Goal: Task Accomplishment & Management: Use online tool/utility

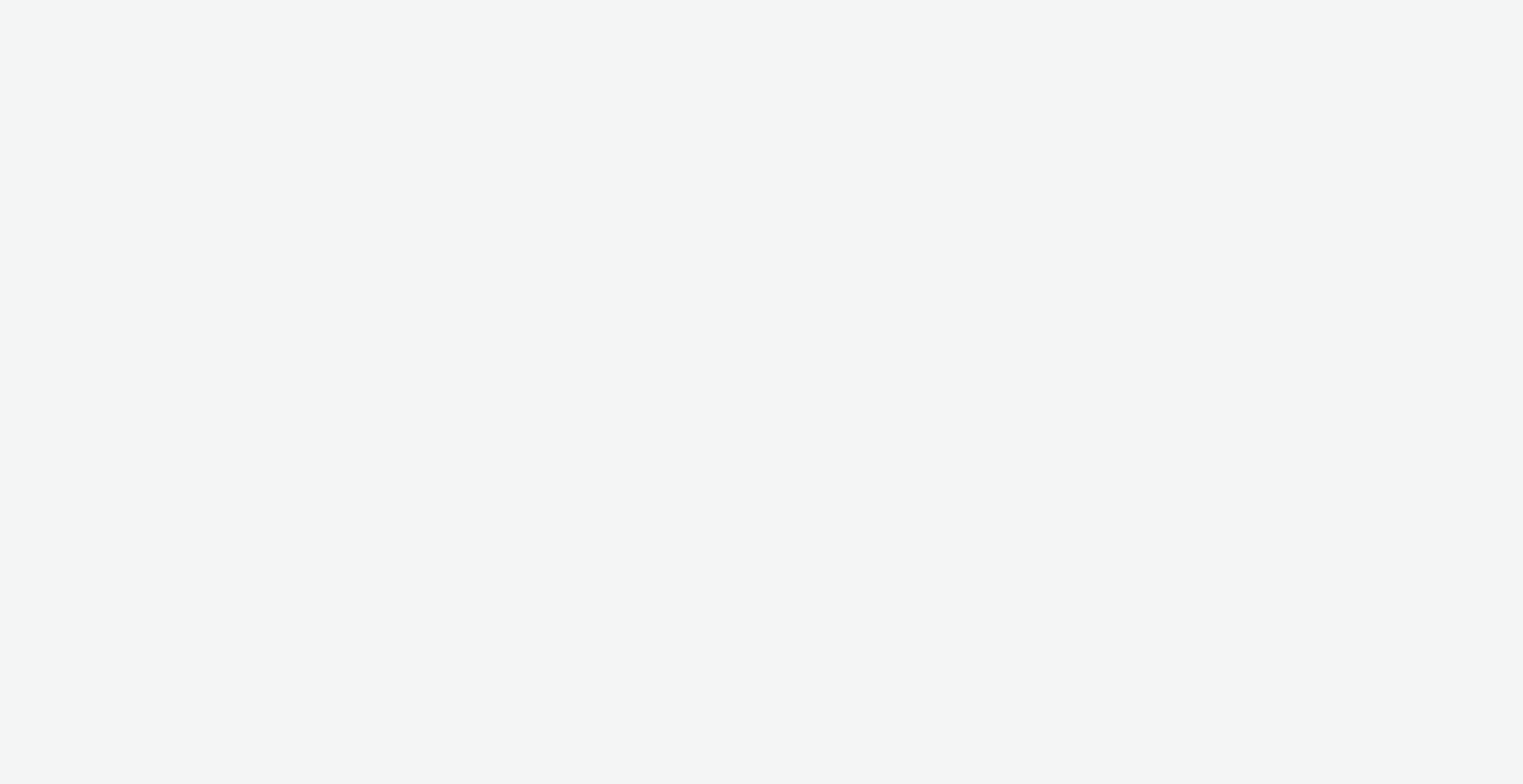
select select "ac009755-aa48-4799-8050-7a339a378eb8"
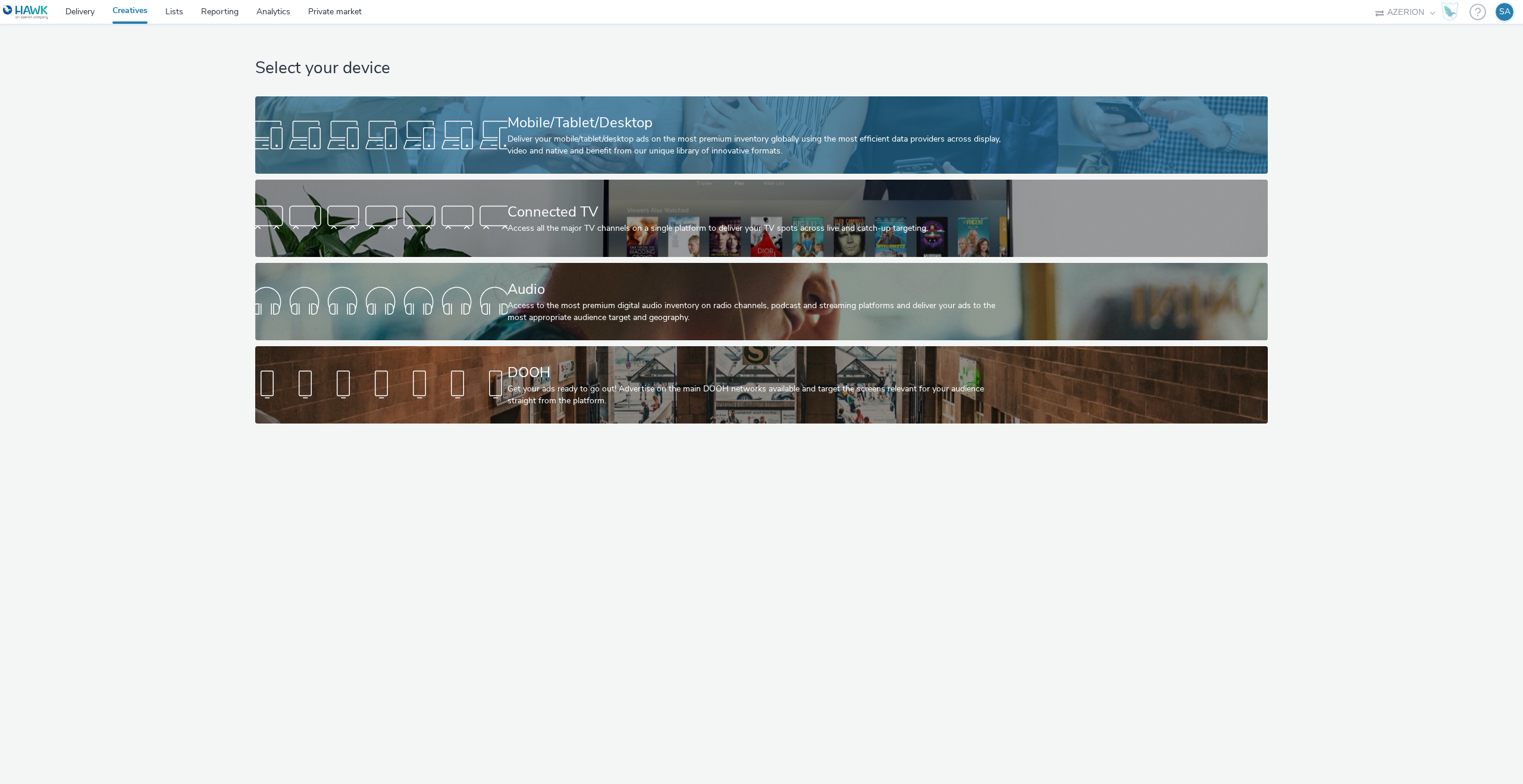
click at [637, 171] on div "Mobile/Tablet/Desktop Deliver your mobile/tablet/desktop ads on the most premiu…" at bounding box center [759, 135] width 504 height 77
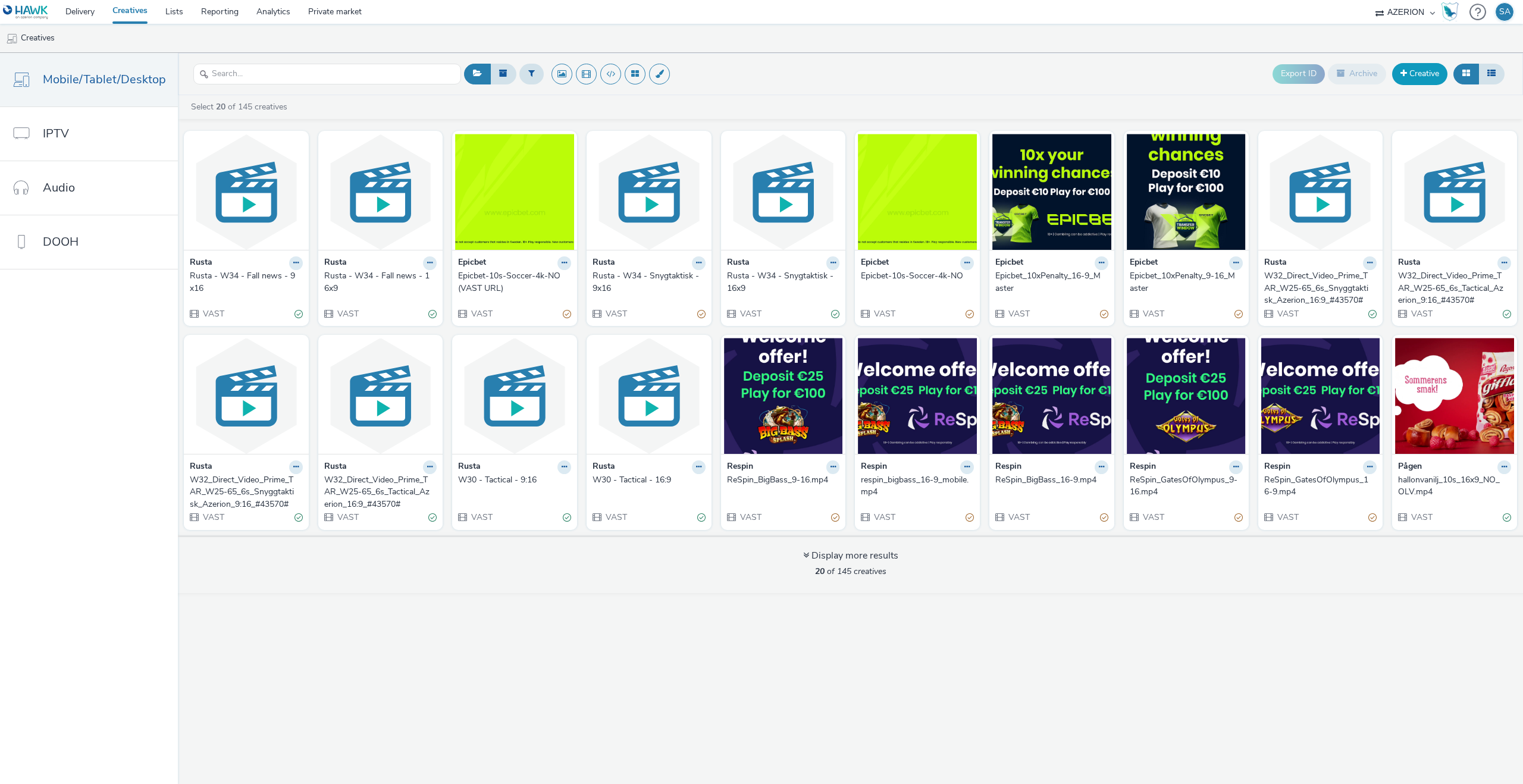
click at [1413, 79] on link "Creative" at bounding box center [1420, 74] width 55 height 21
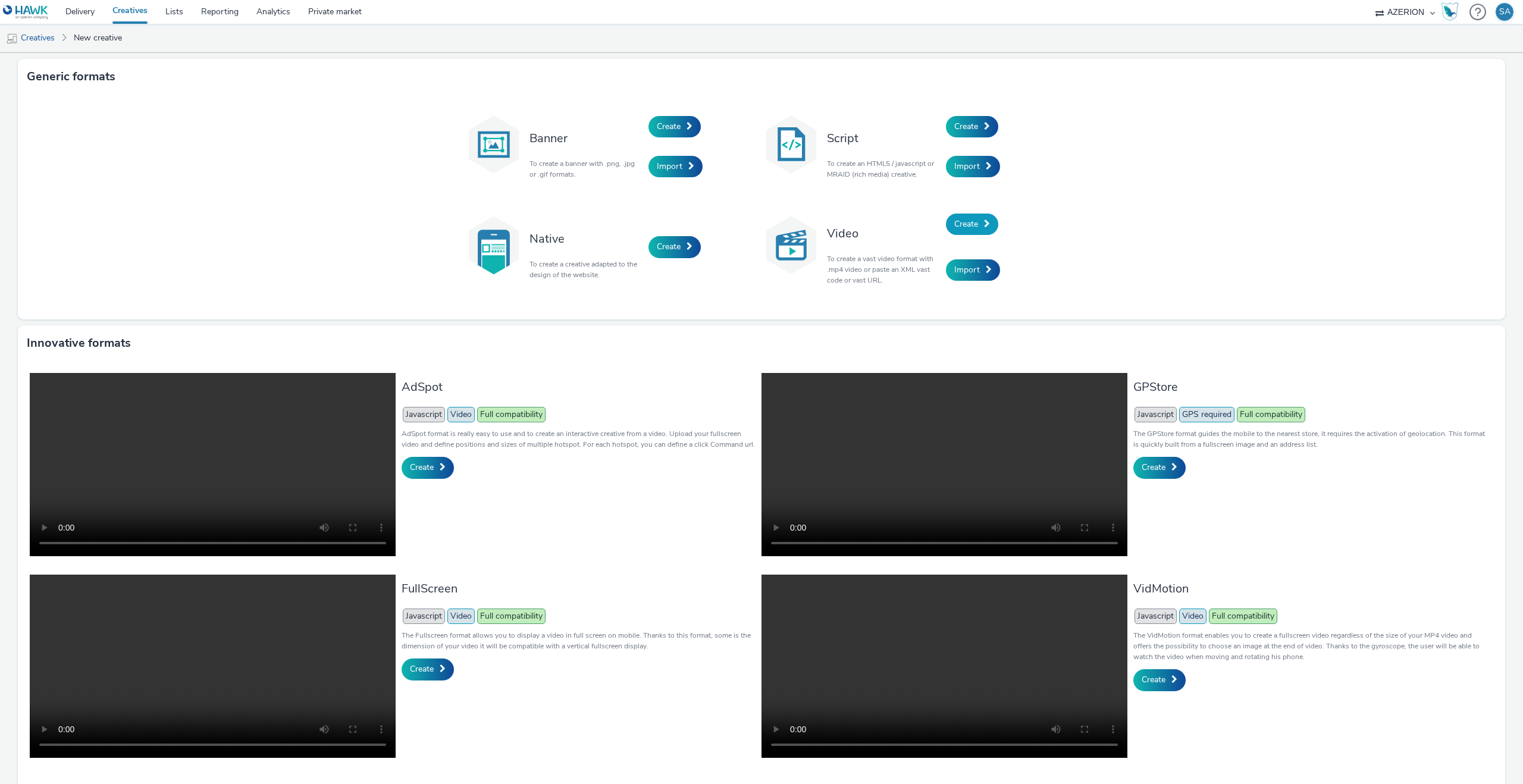
click at [958, 232] on link "Create" at bounding box center [972, 224] width 52 height 21
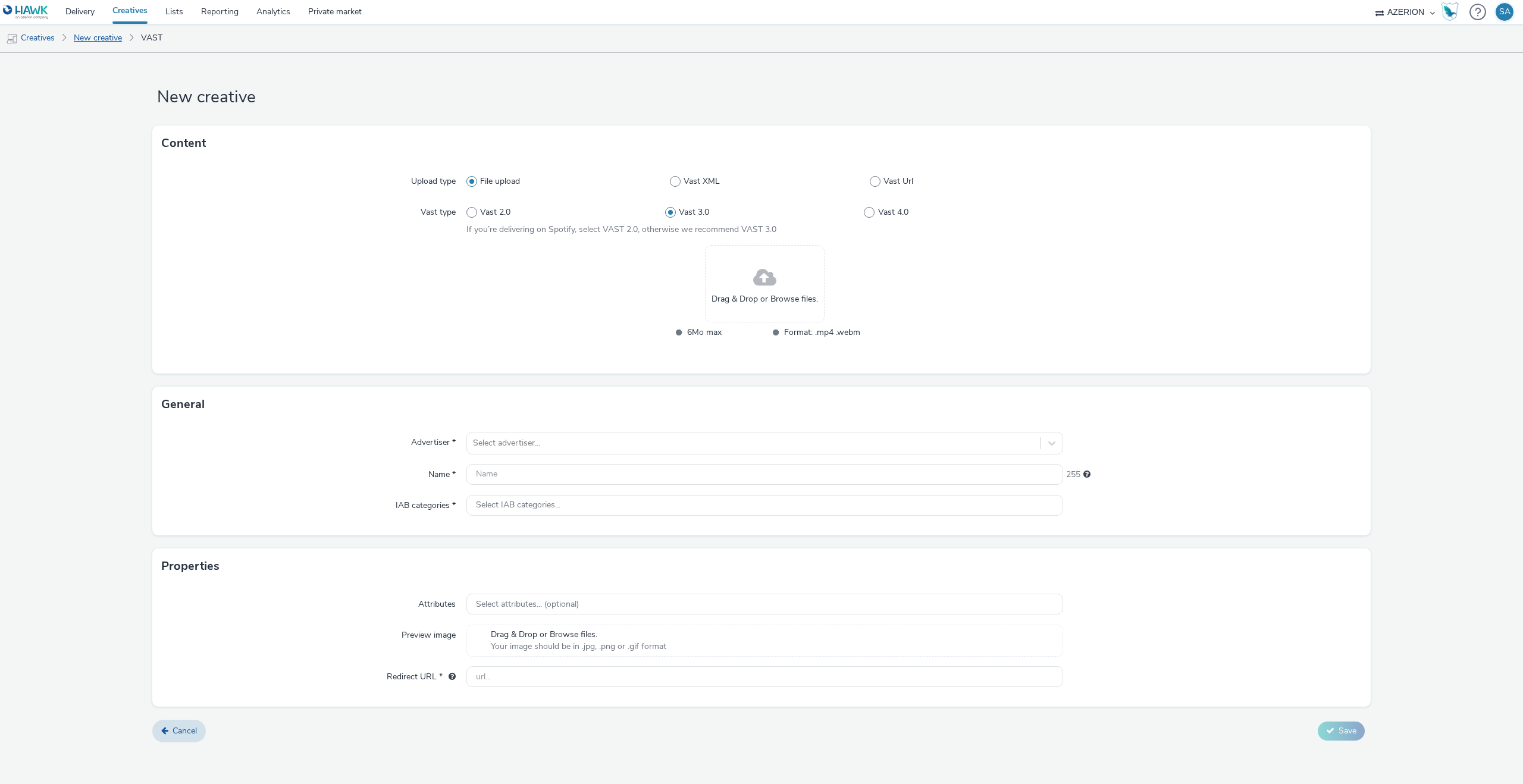
click at [93, 35] on link "New creative" at bounding box center [97, 38] width 60 height 28
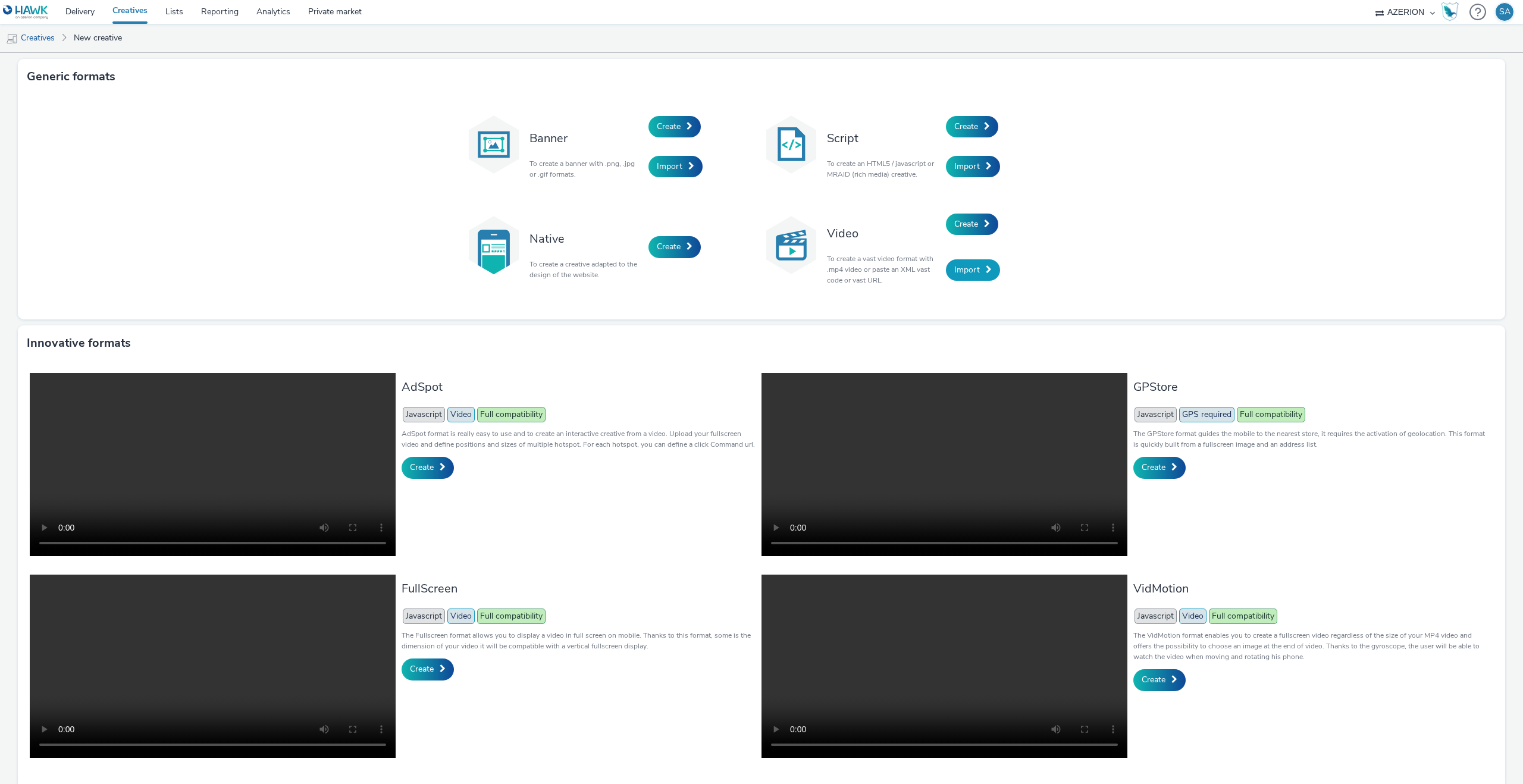
click at [963, 267] on span "Import" at bounding box center [967, 270] width 26 height 12
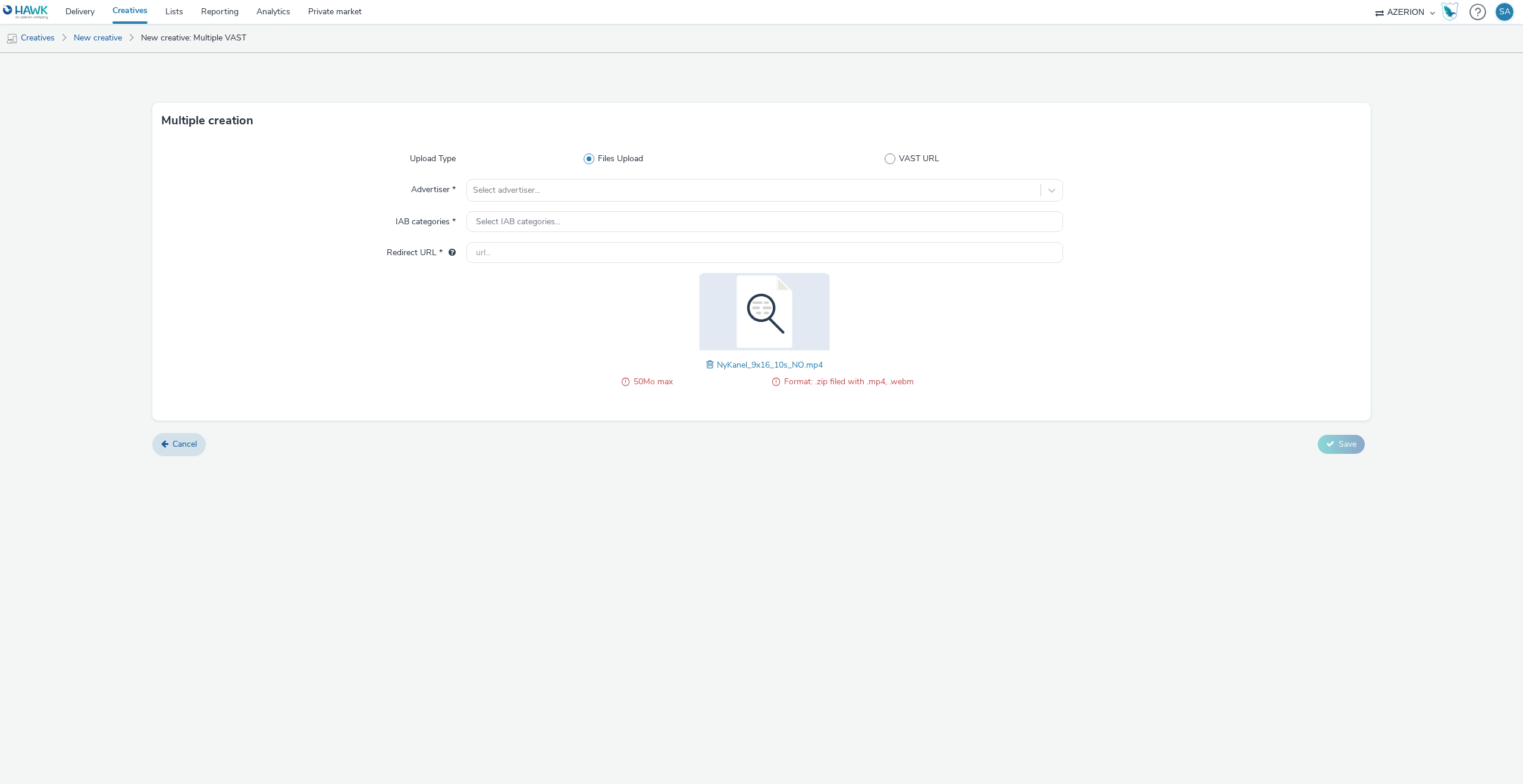
click at [711, 368] on span at bounding box center [711, 365] width 11 height 13
click at [558, 178] on div "Upload Type Files Upload VAST URL Advertiser * Select advertiser... IAB categor…" at bounding box center [762, 274] width 1218 height 270
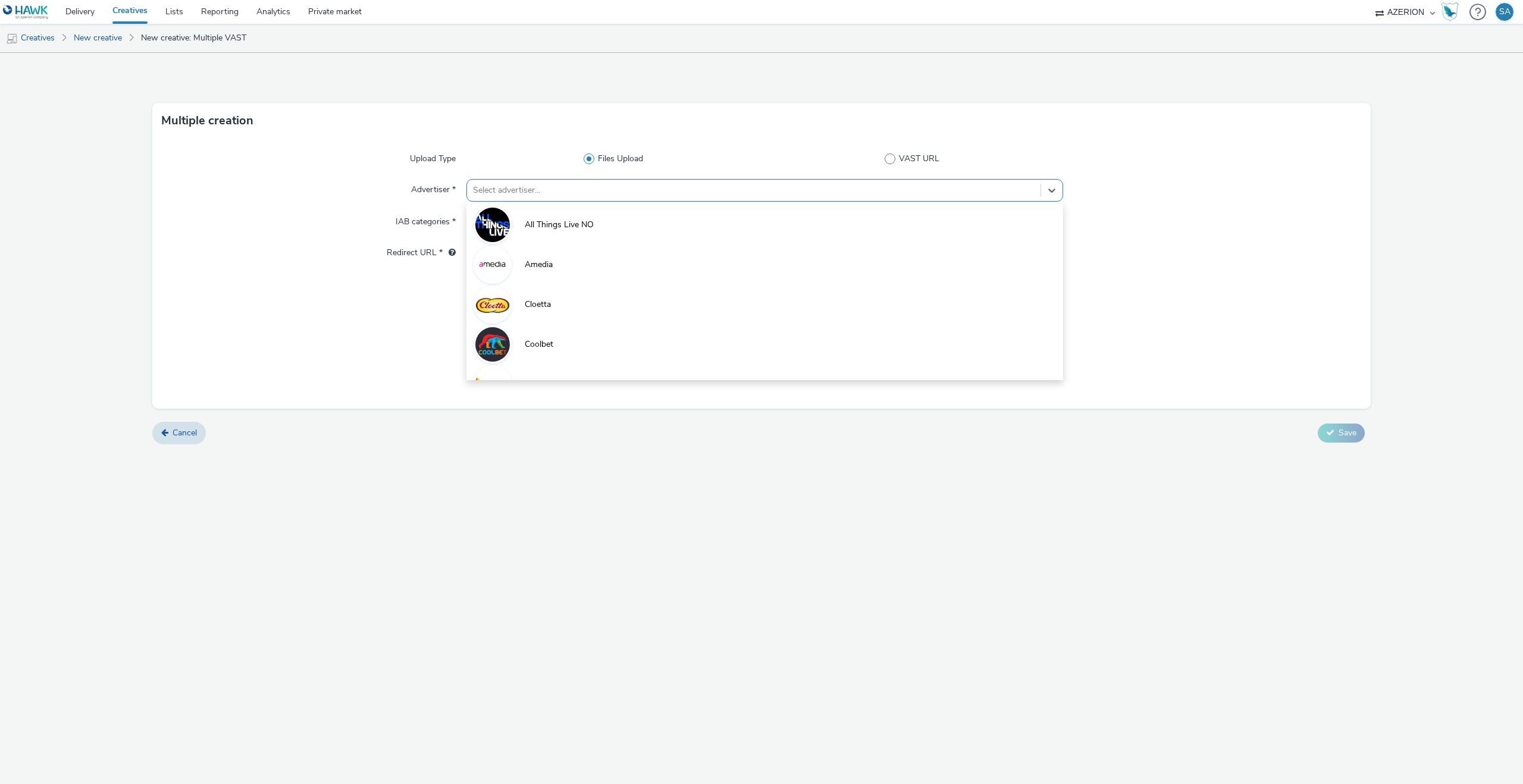
click at [559, 190] on div at bounding box center [754, 190] width 561 height 14
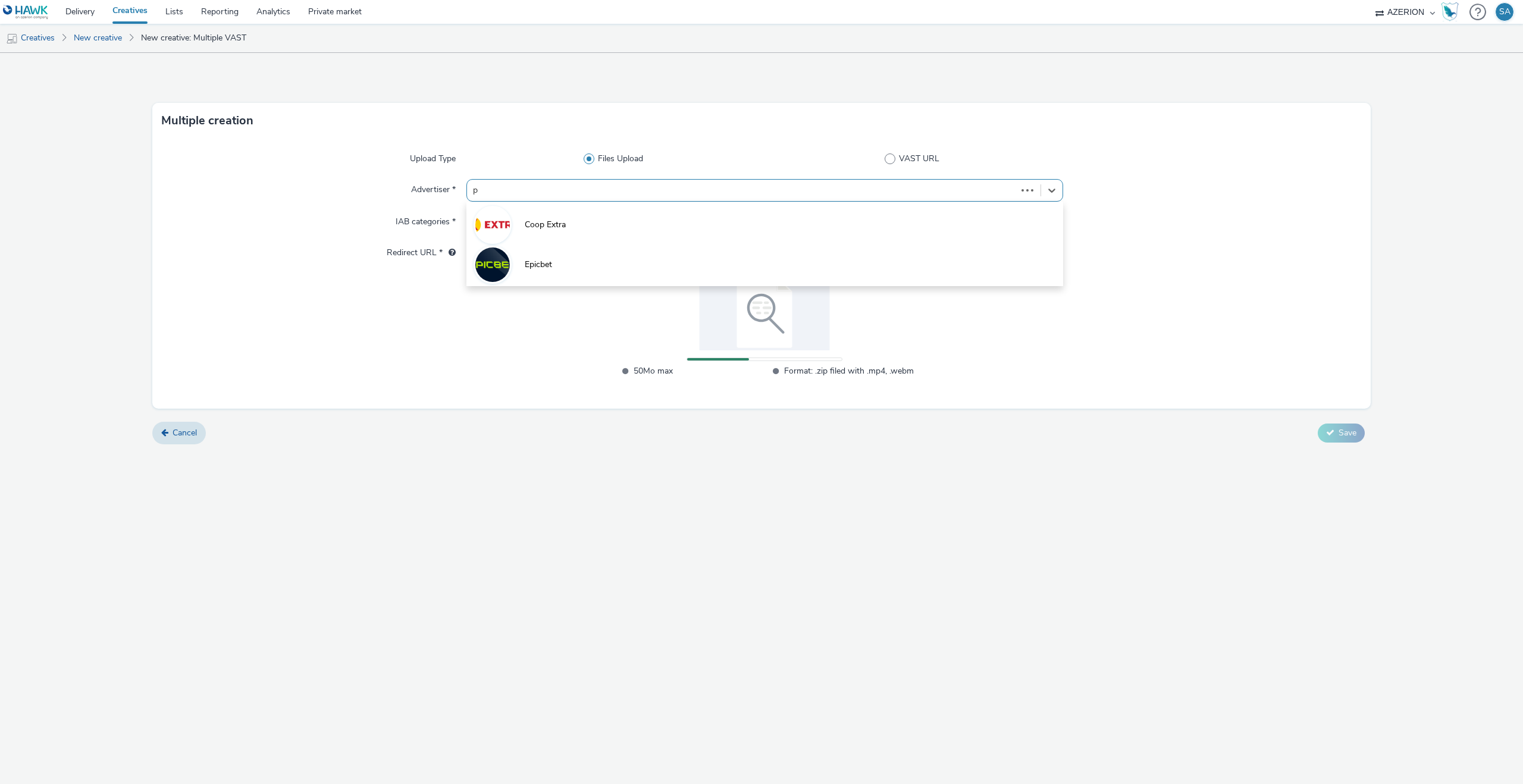
type input "på"
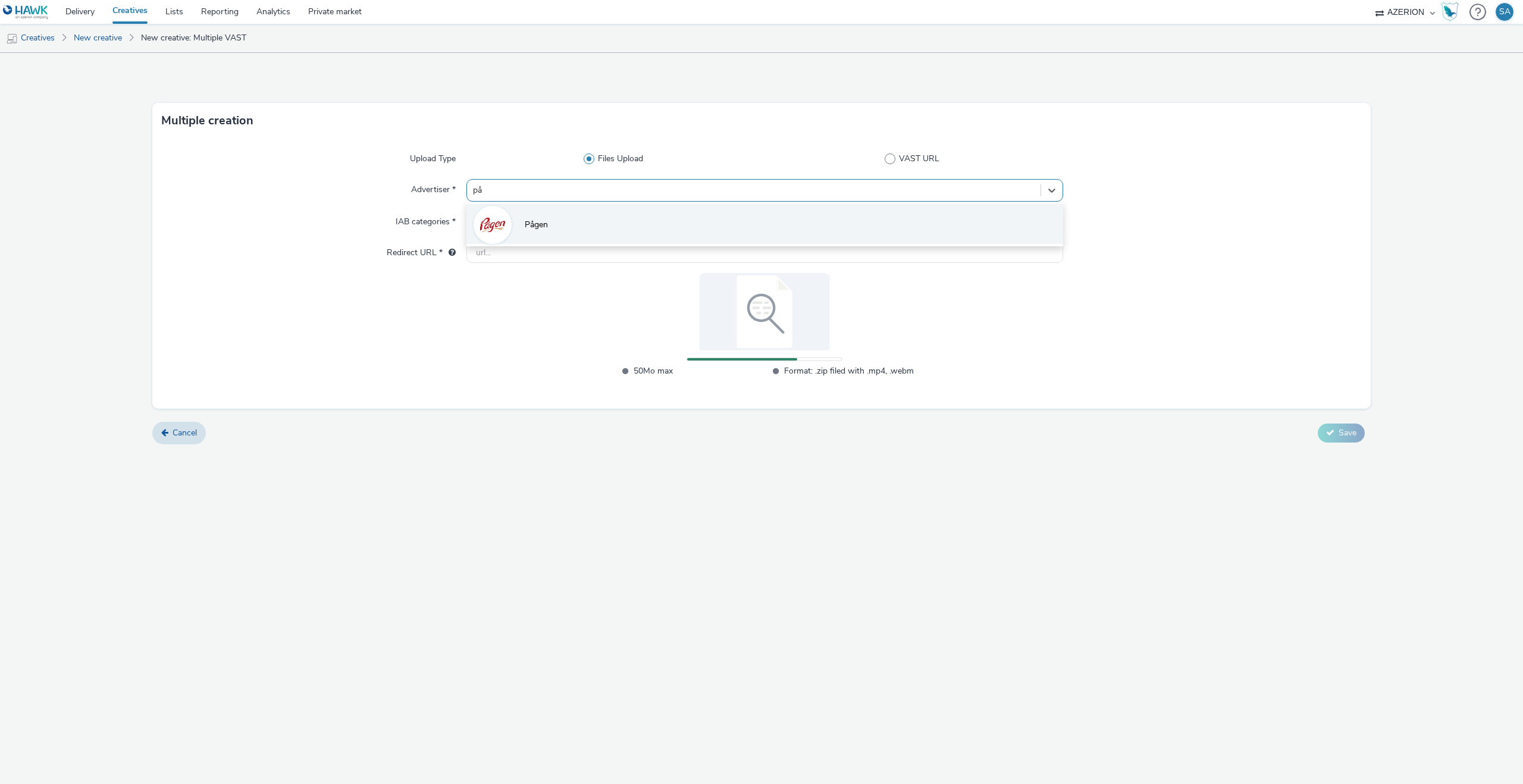
click at [570, 209] on li "Pågen" at bounding box center [765, 224] width 597 height 40
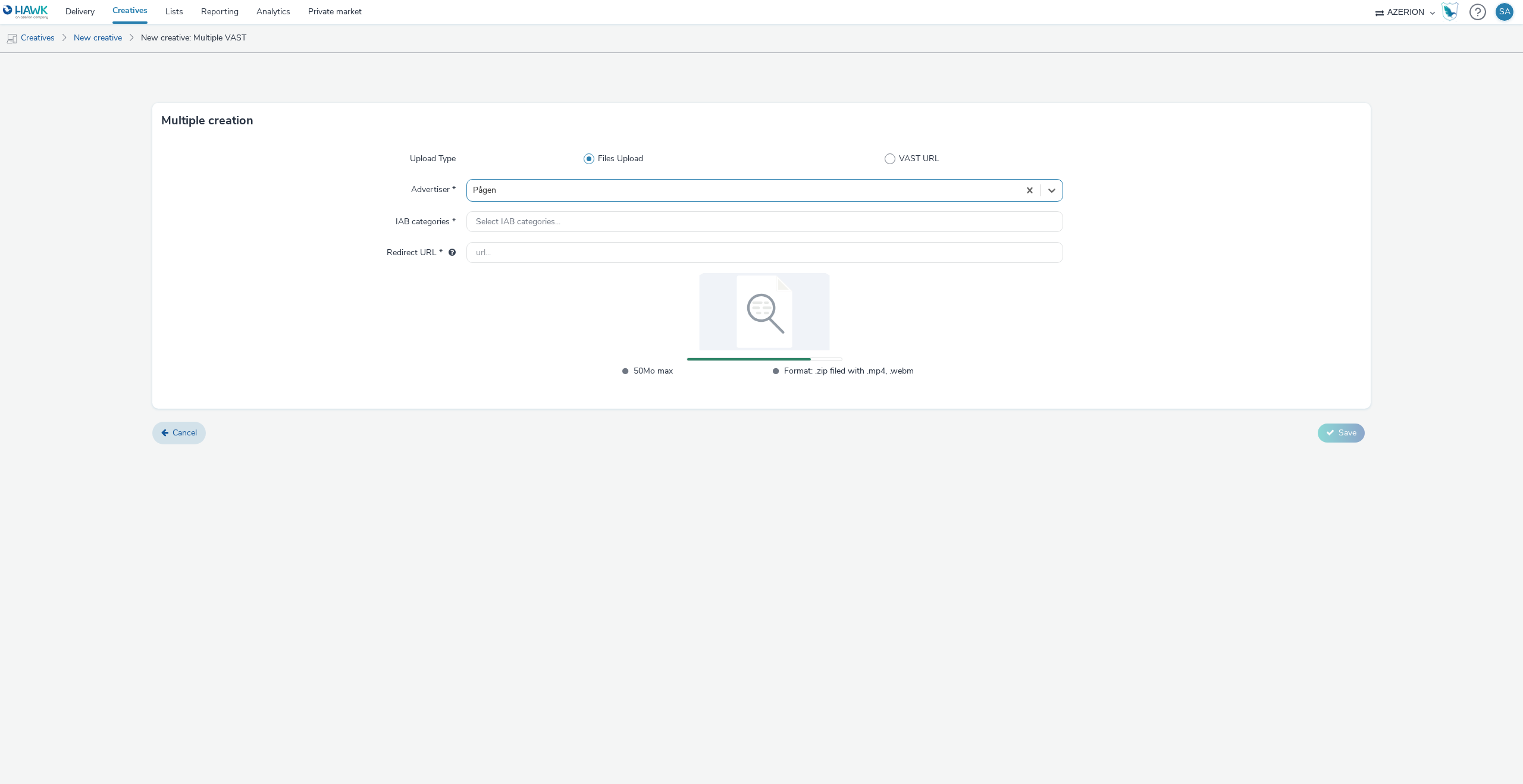
type input "[URL][DOMAIN_NAME]"
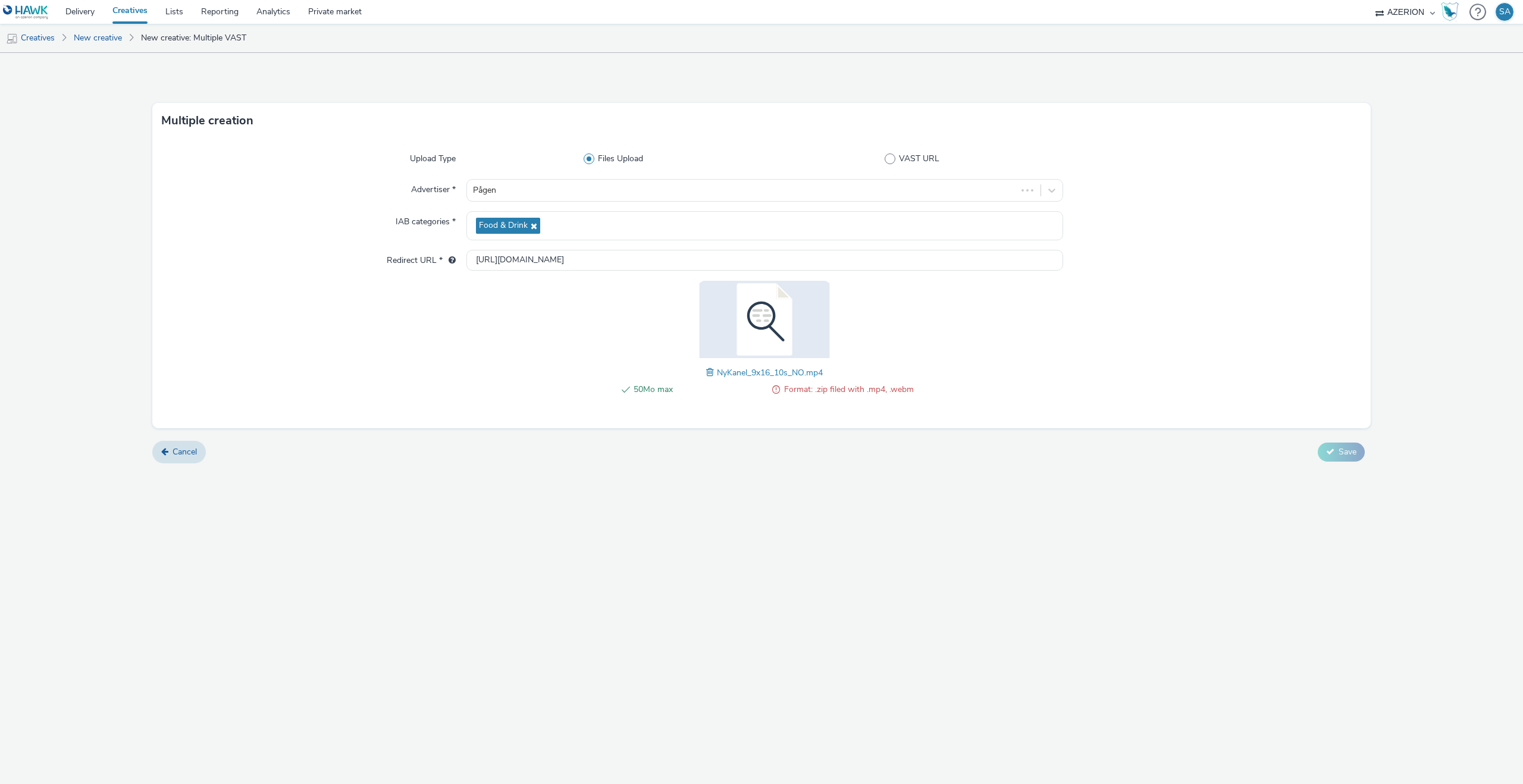
click at [721, 372] on span "NyKanel_9x16_10s_NO.mp4" at bounding box center [770, 373] width 106 height 12
click at [711, 372] on span at bounding box center [711, 372] width 11 height 13
click at [520, 186] on div at bounding box center [743, 190] width 540 height 14
click at [490, 136] on div "Multiple creation" at bounding box center [762, 120] width 1218 height 35
click at [1321, 456] on button "Save" at bounding box center [1341, 452] width 47 height 19
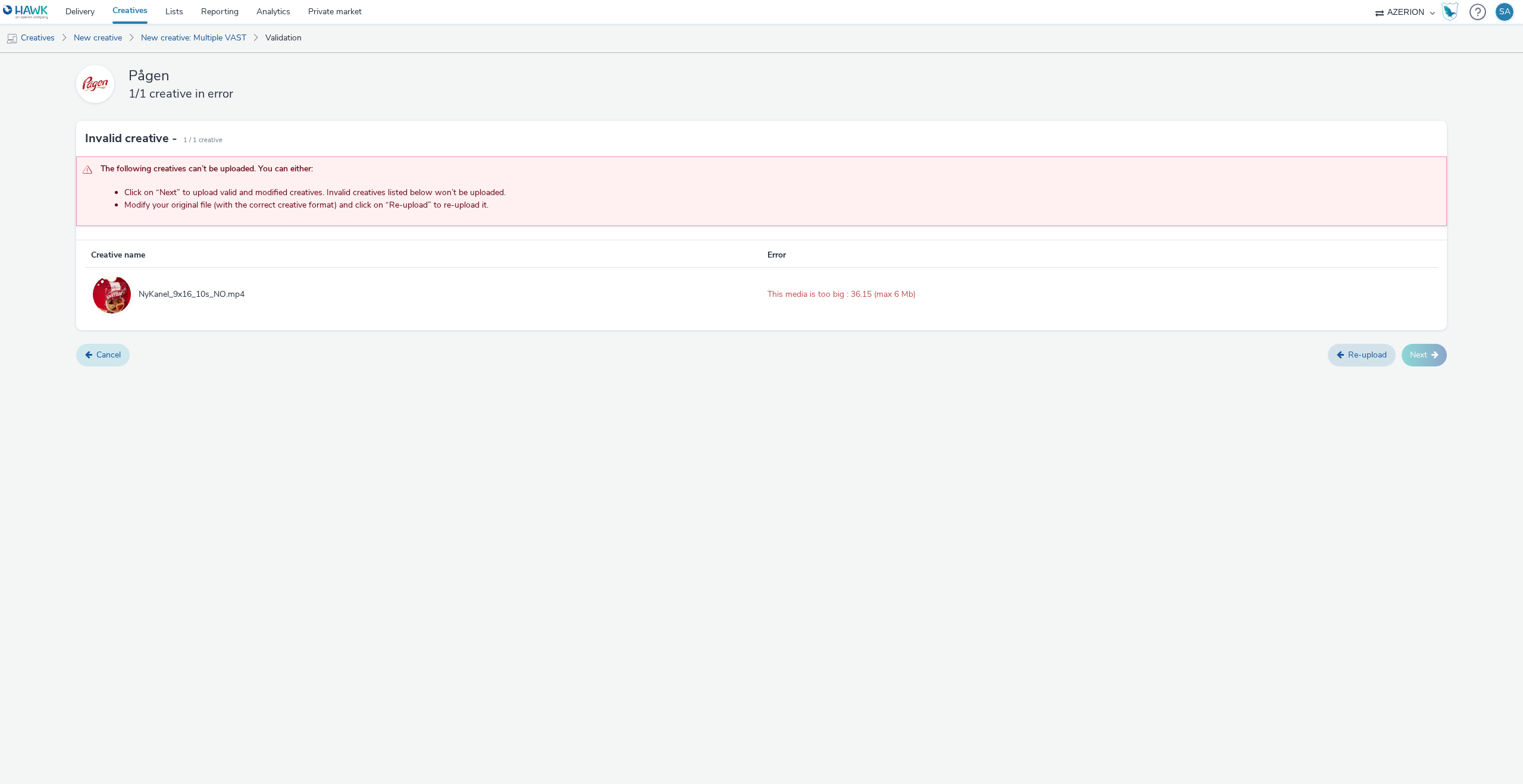
click at [82, 361] on link "Cancel" at bounding box center [103, 355] width 54 height 23
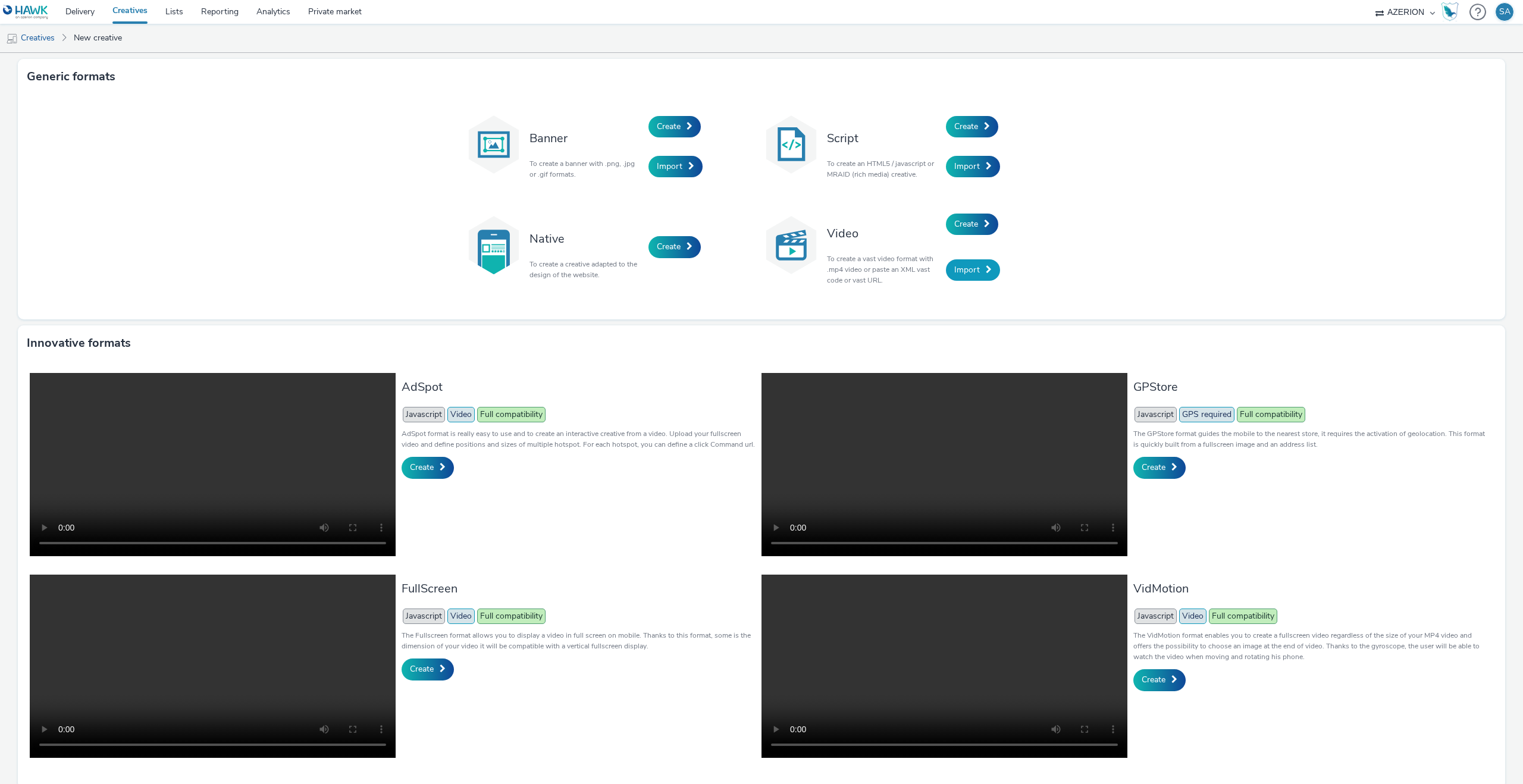
click at [956, 265] on span "Import" at bounding box center [967, 270] width 26 height 12
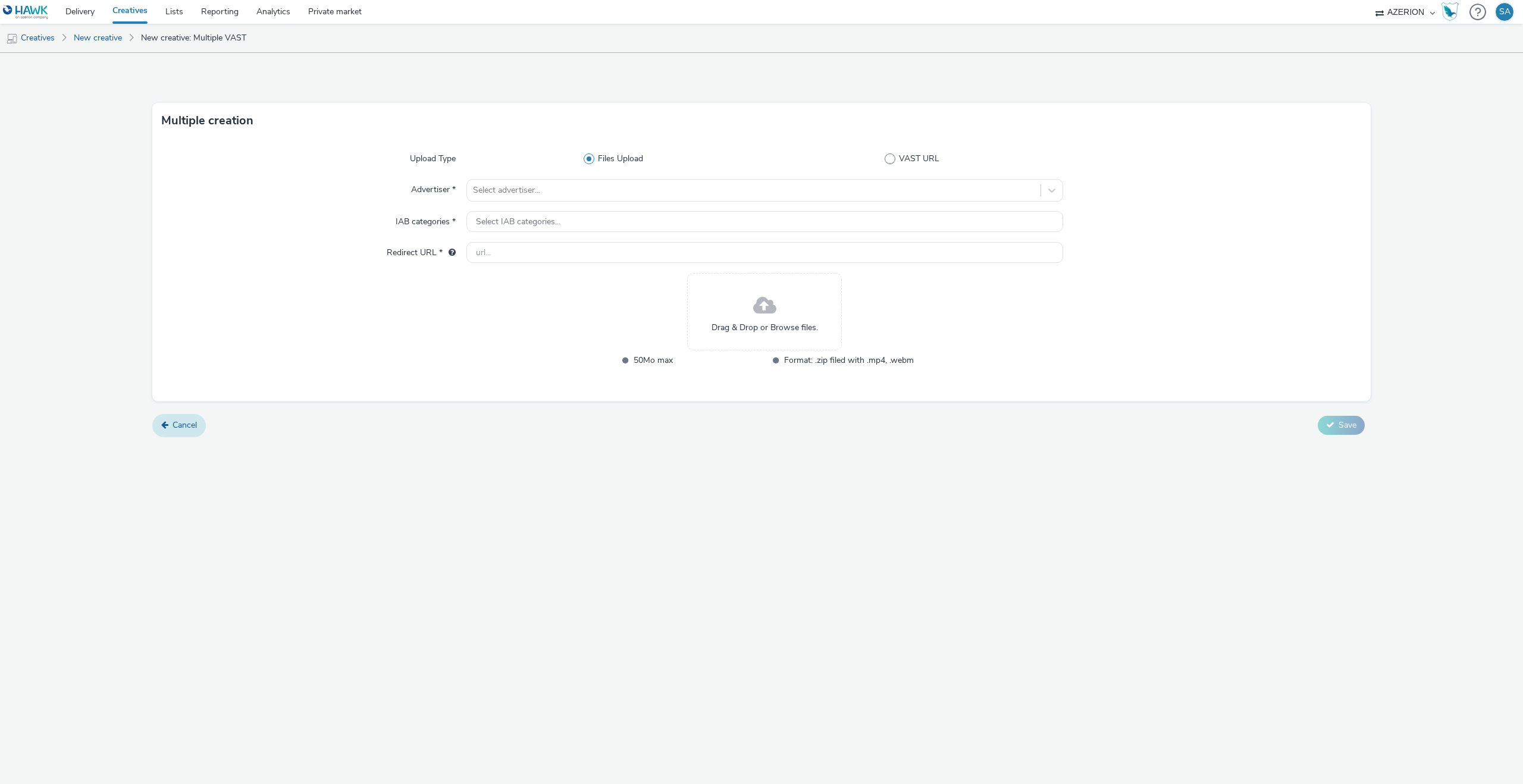
click at [183, 429] on span "Cancel" at bounding box center [185, 425] width 25 height 12
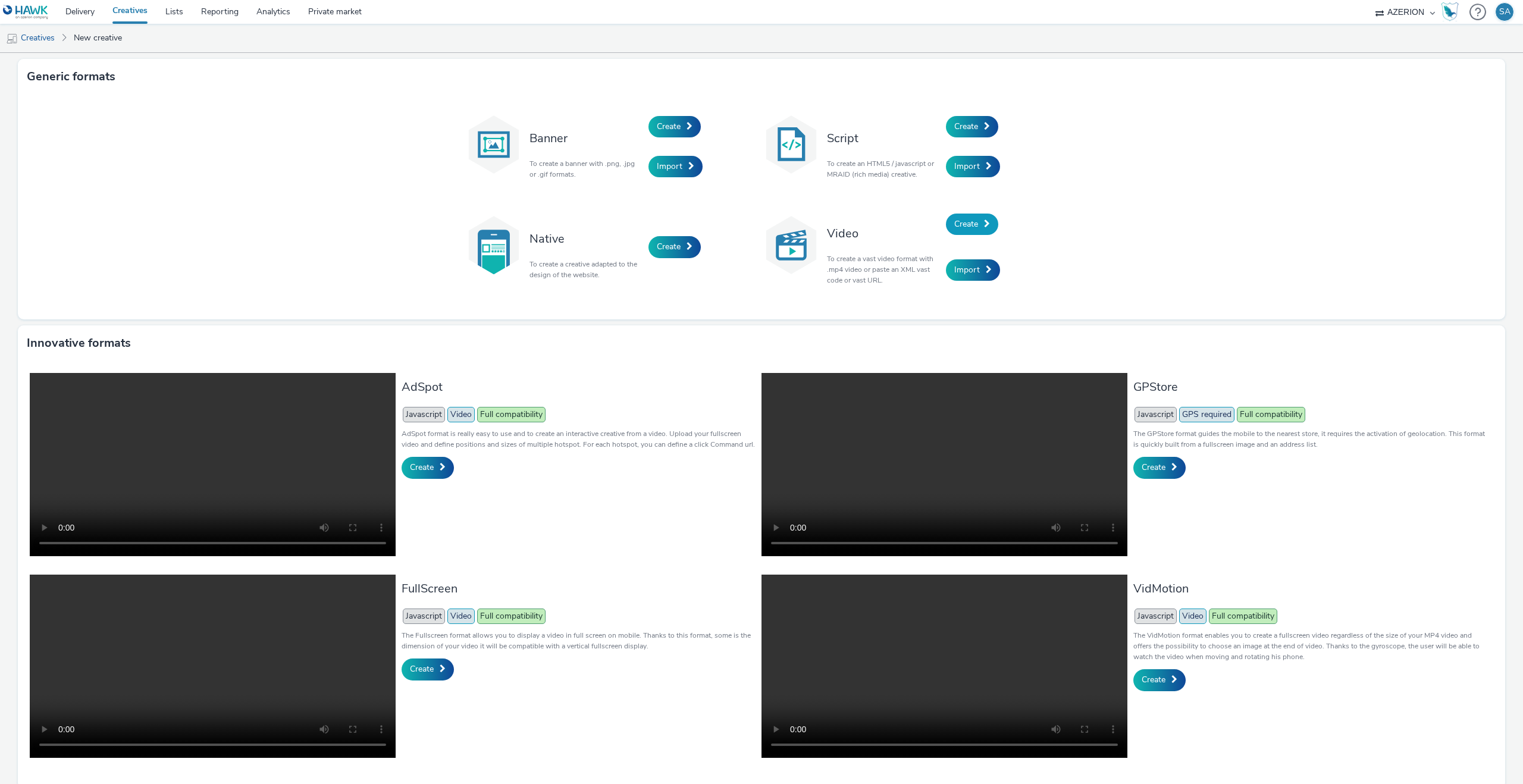
click at [947, 223] on link "Create" at bounding box center [972, 224] width 52 height 21
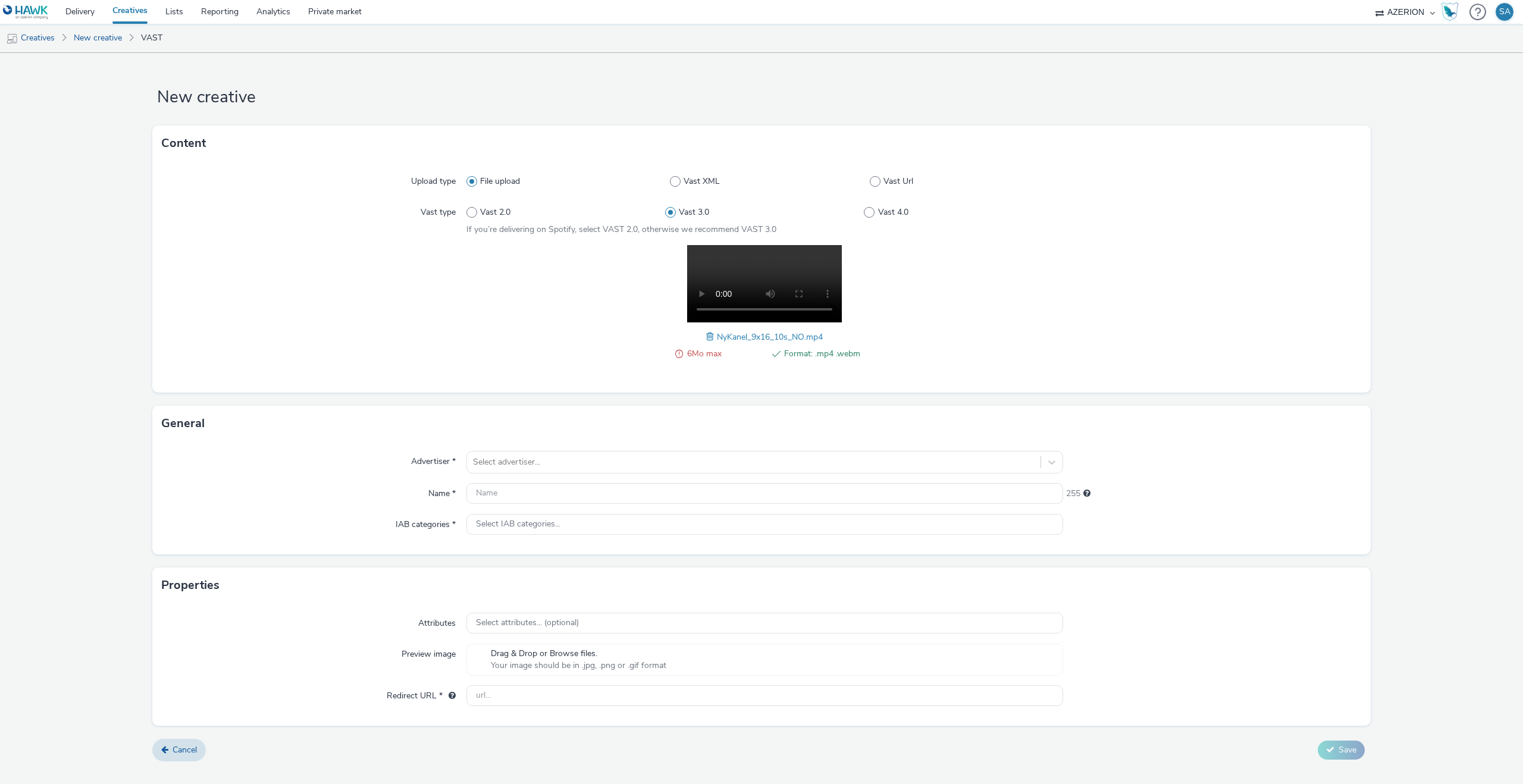
click at [711, 343] on div "NyKanel_9x16_10s_NO.mp4" at bounding box center [764, 337] width 117 height 14
click at [709, 338] on span at bounding box center [711, 337] width 11 height 13
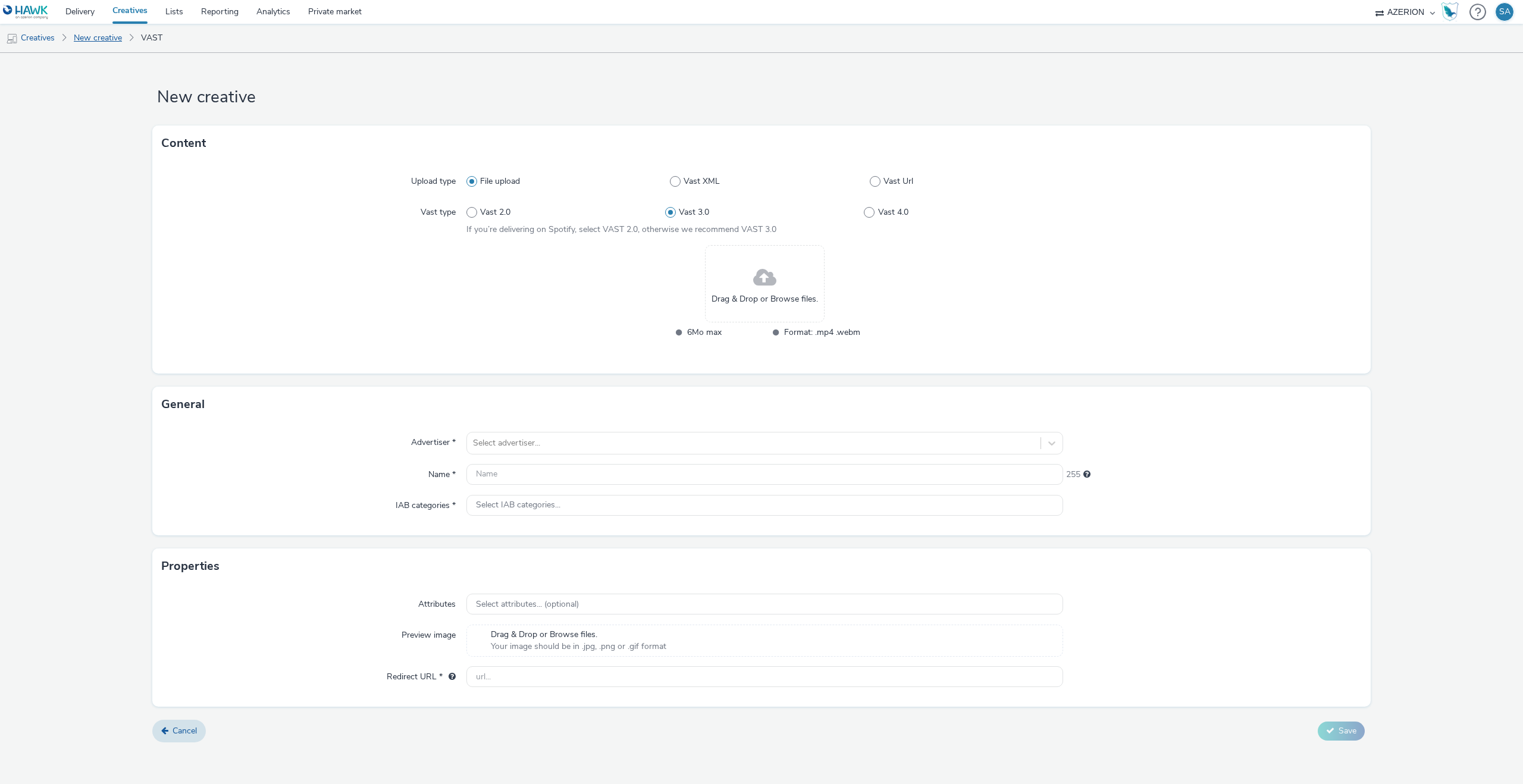
click at [114, 34] on link "New creative" at bounding box center [97, 38] width 60 height 28
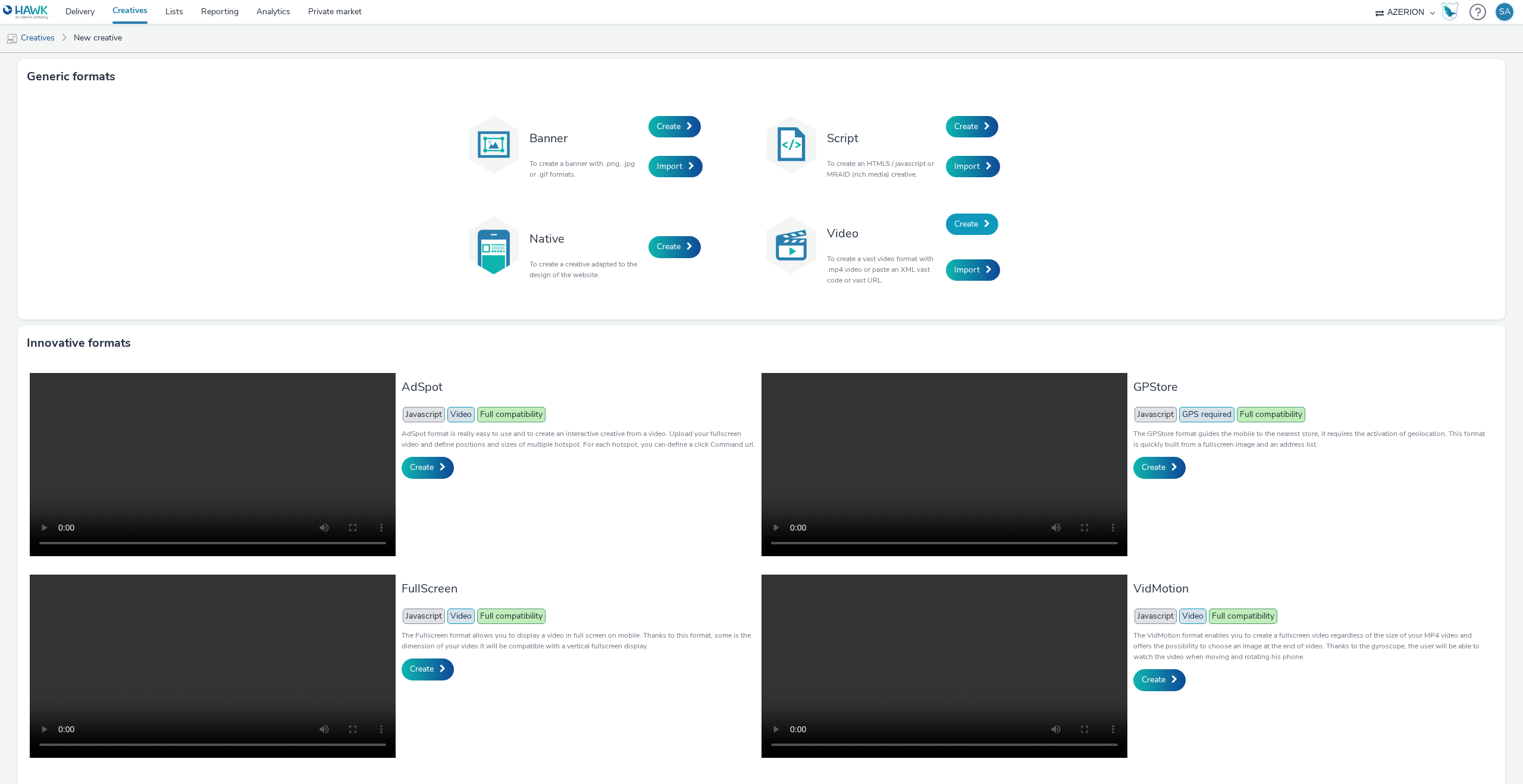
click at [974, 218] on span "Create" at bounding box center [966, 224] width 24 height 12
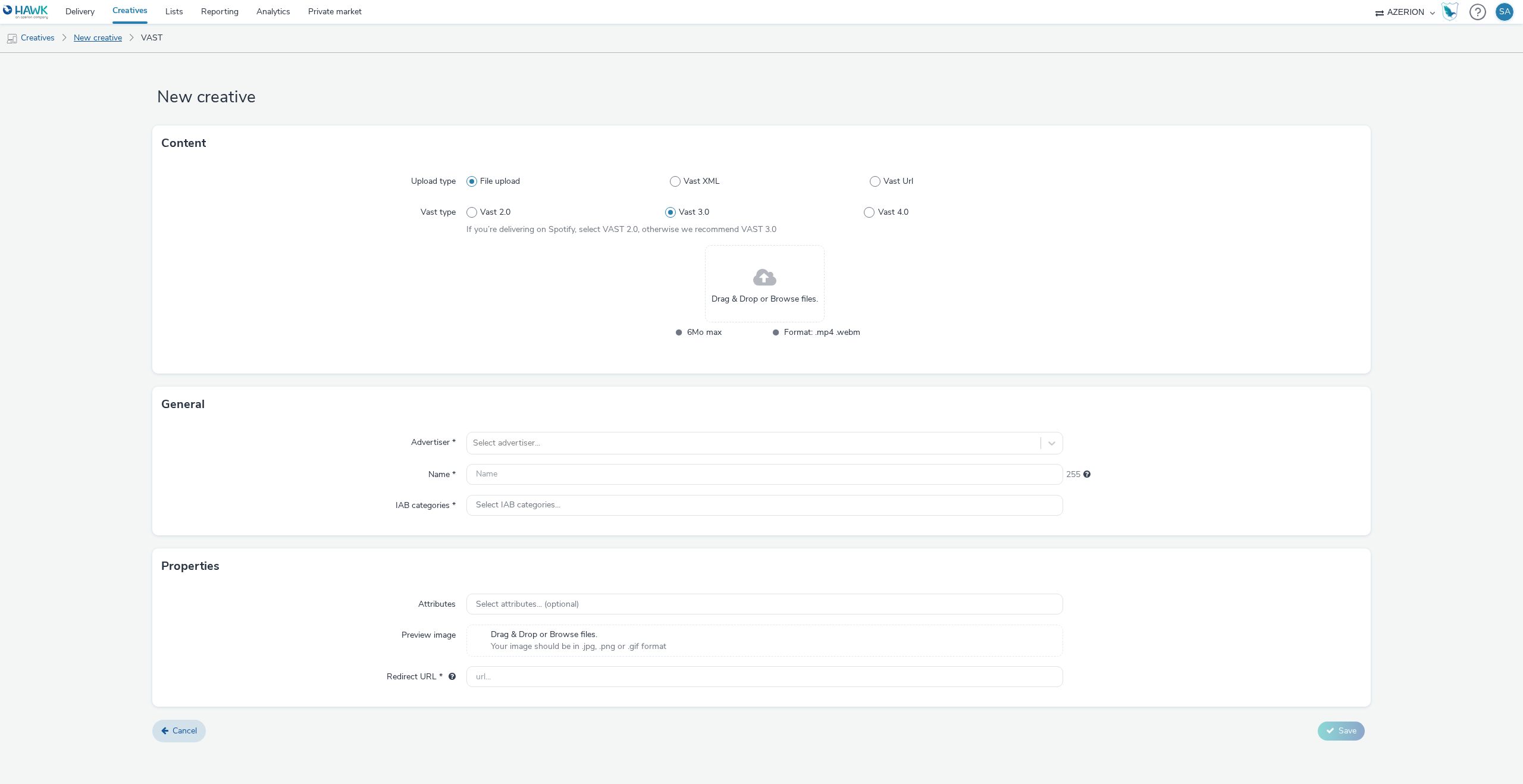
click at [74, 30] on link "New creative" at bounding box center [97, 38] width 60 height 28
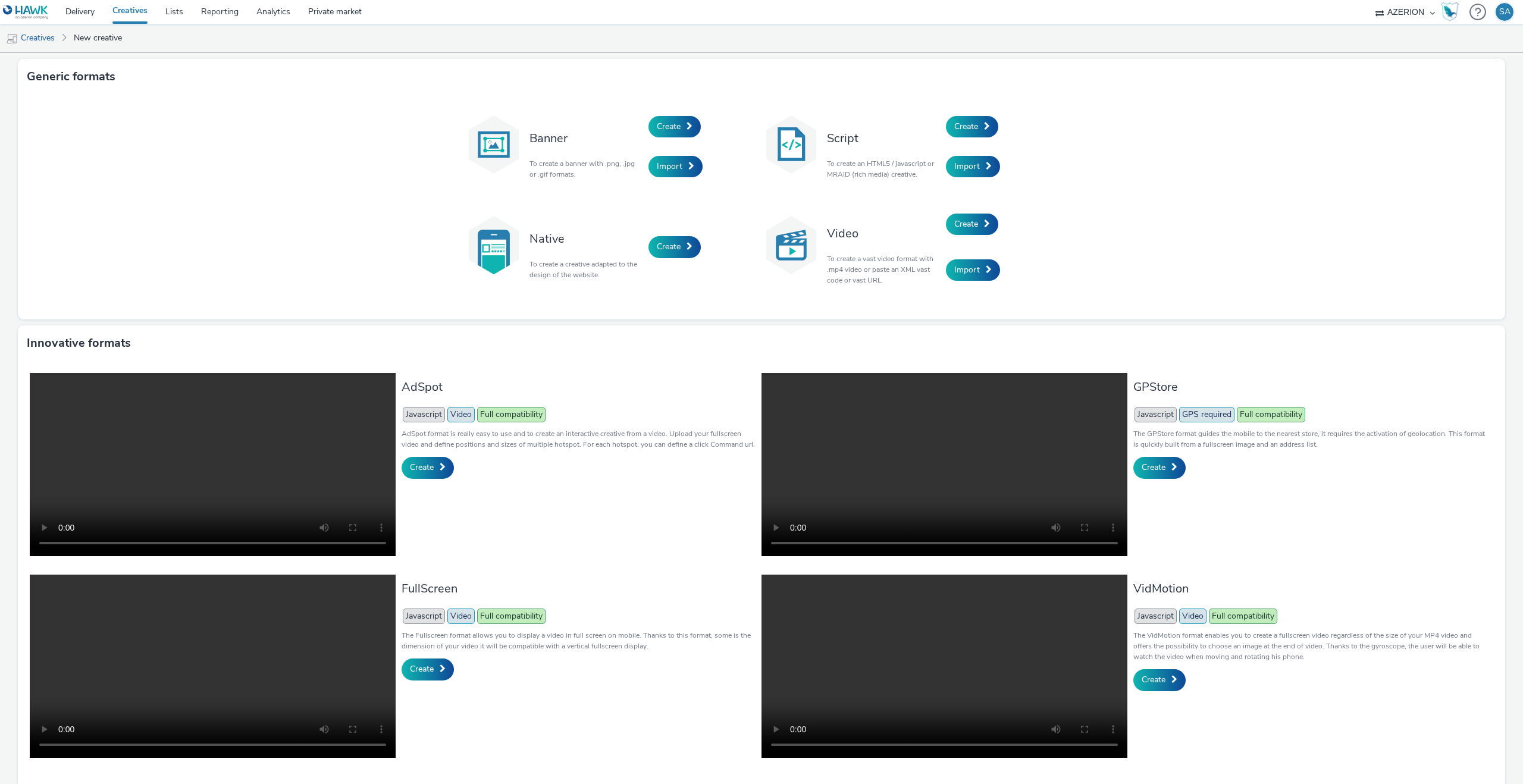
click at [993, 285] on div "Import" at bounding box center [1002, 270] width 113 height 46
click at [987, 274] on link "Import" at bounding box center [973, 270] width 54 height 21
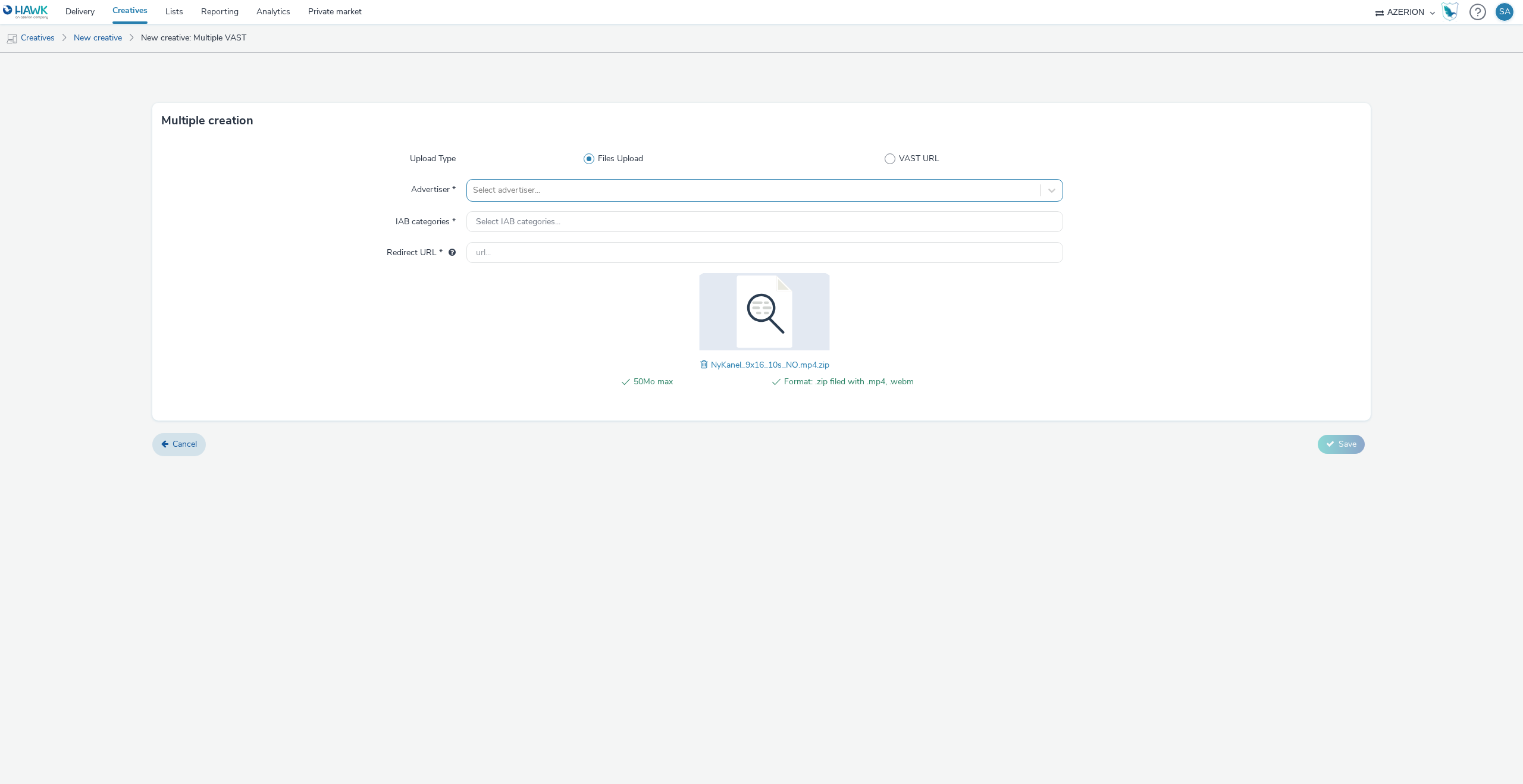
click at [560, 187] on div at bounding box center [754, 190] width 561 height 14
type input "på"
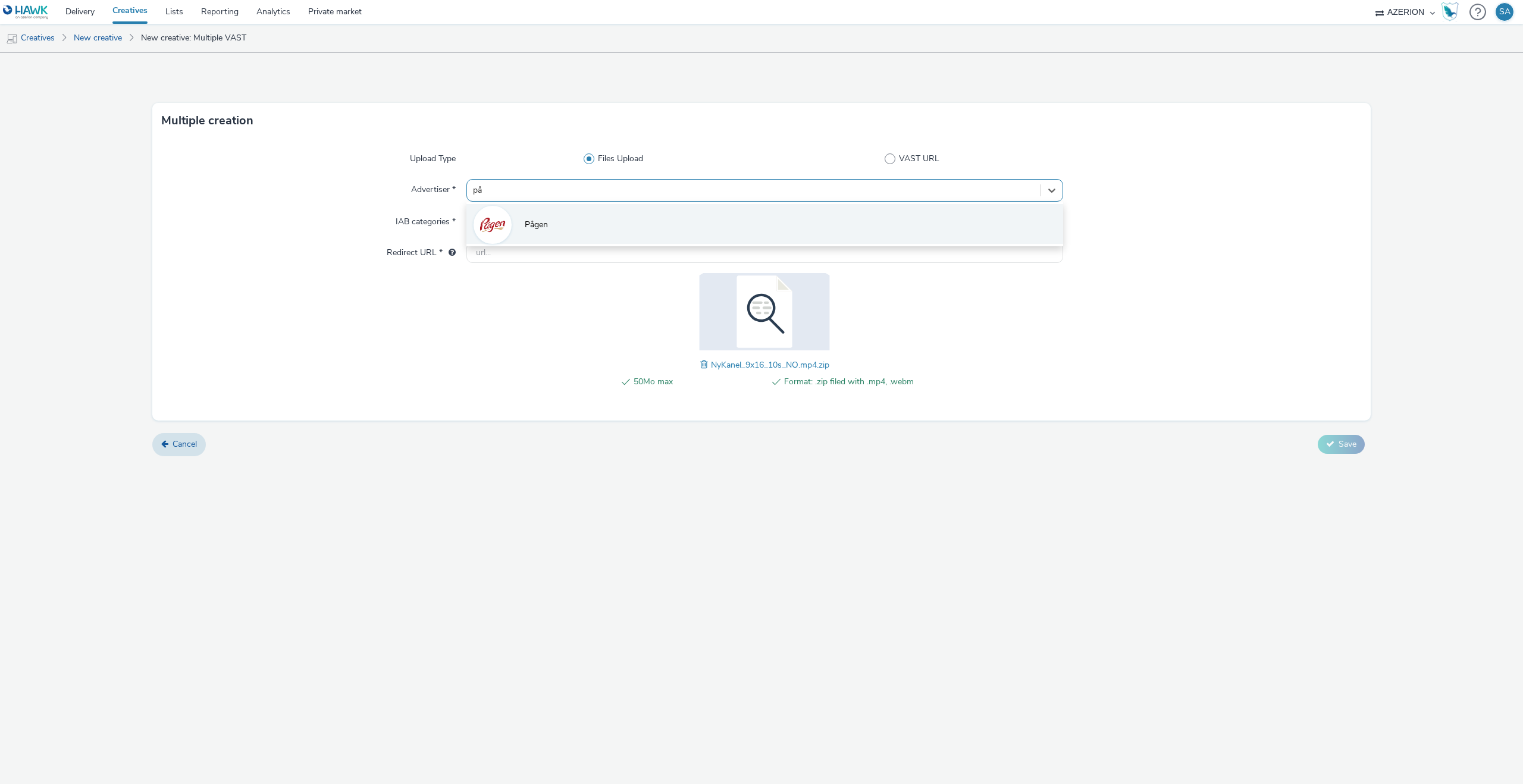
click at [516, 208] on li "Pågen" at bounding box center [765, 224] width 597 height 40
type input "[URL][DOMAIN_NAME]"
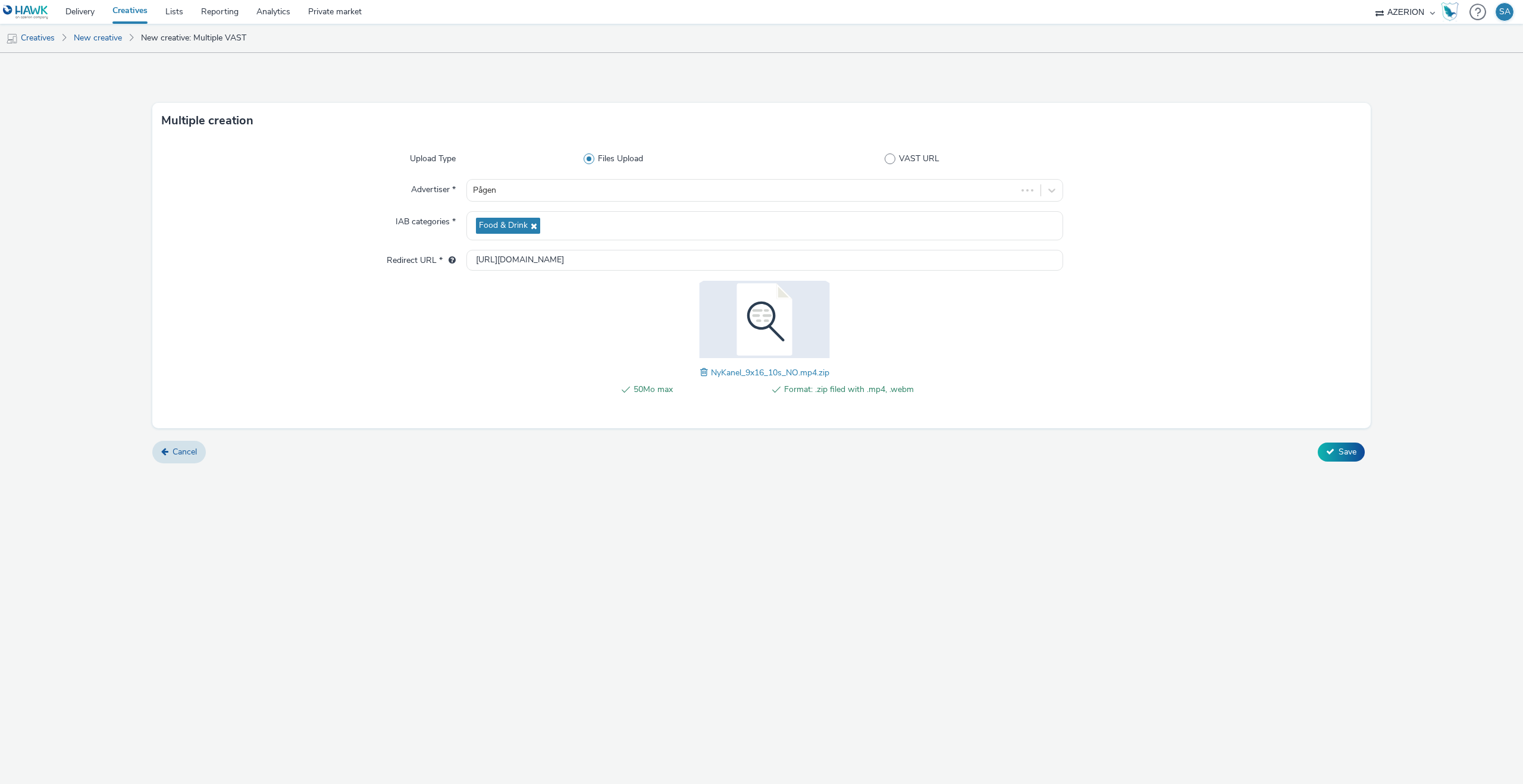
click at [1134, 441] on form "Multiple creation Upload Type Files Upload VAST URL Advertiser * Pågen IAB cate…" at bounding box center [762, 263] width 1523 height 419
click at [1341, 456] on span "Save" at bounding box center [1347, 452] width 18 height 12
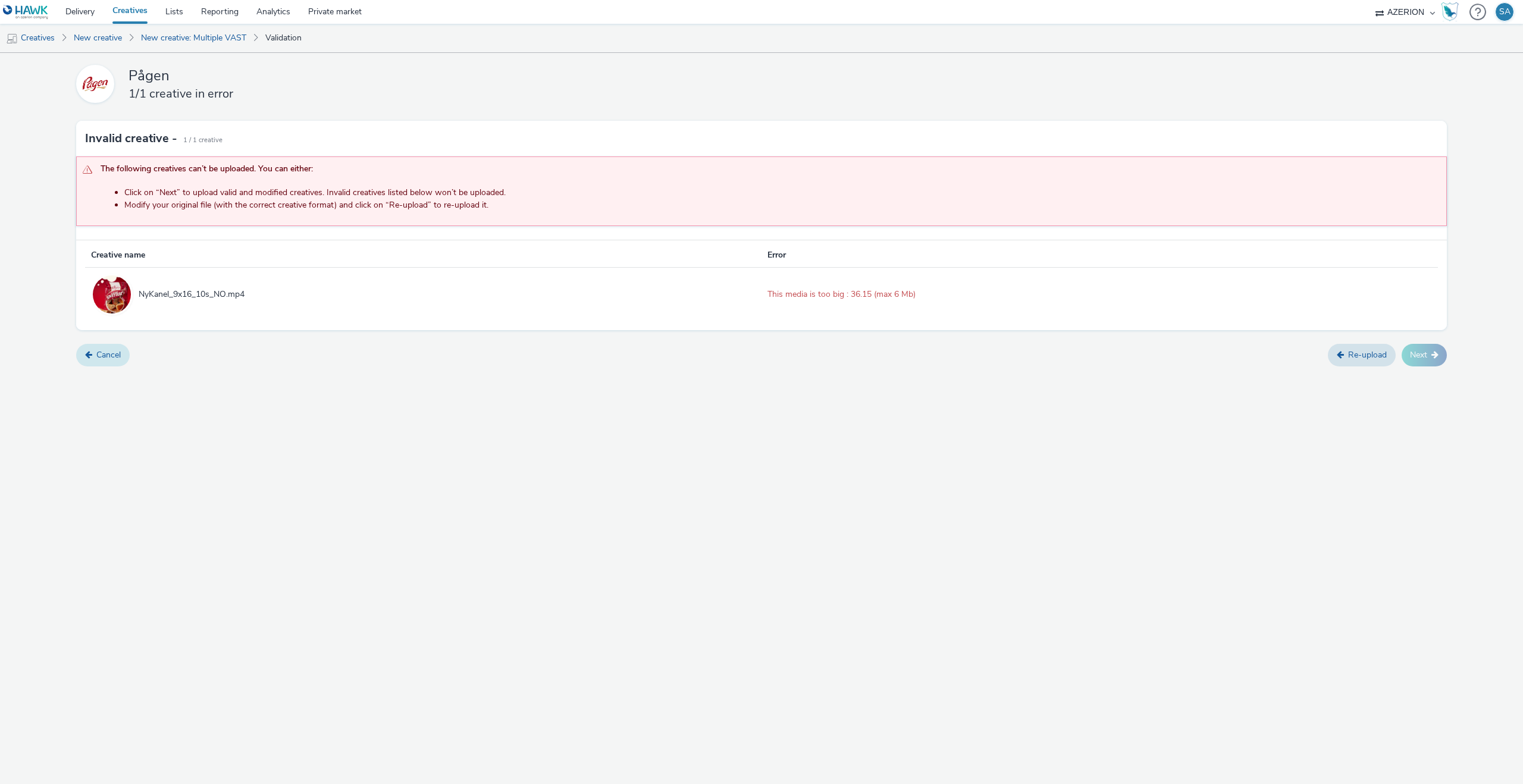
click at [124, 357] on link "Cancel" at bounding box center [103, 355] width 54 height 23
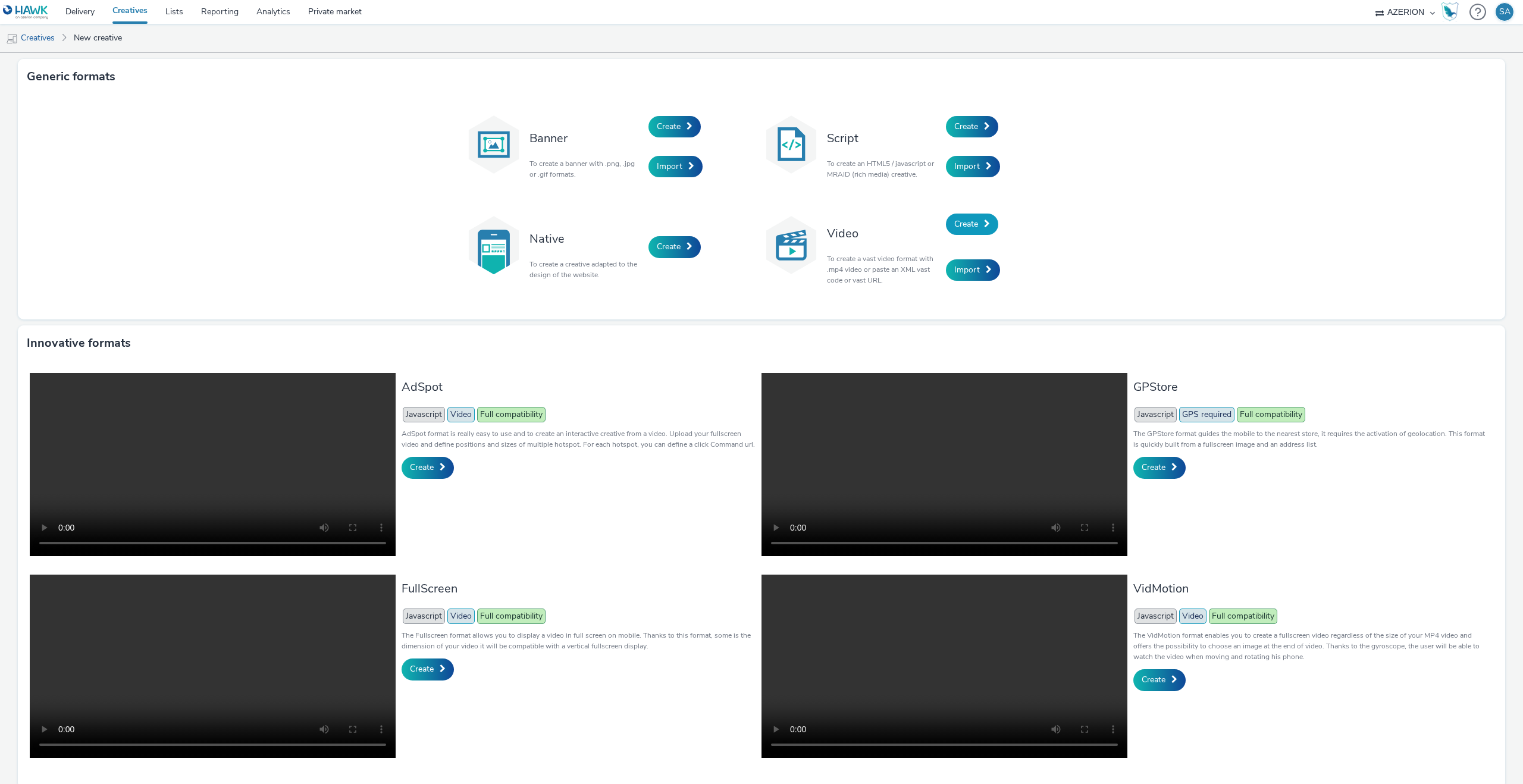
click at [969, 218] on span "Create" at bounding box center [966, 224] width 24 height 12
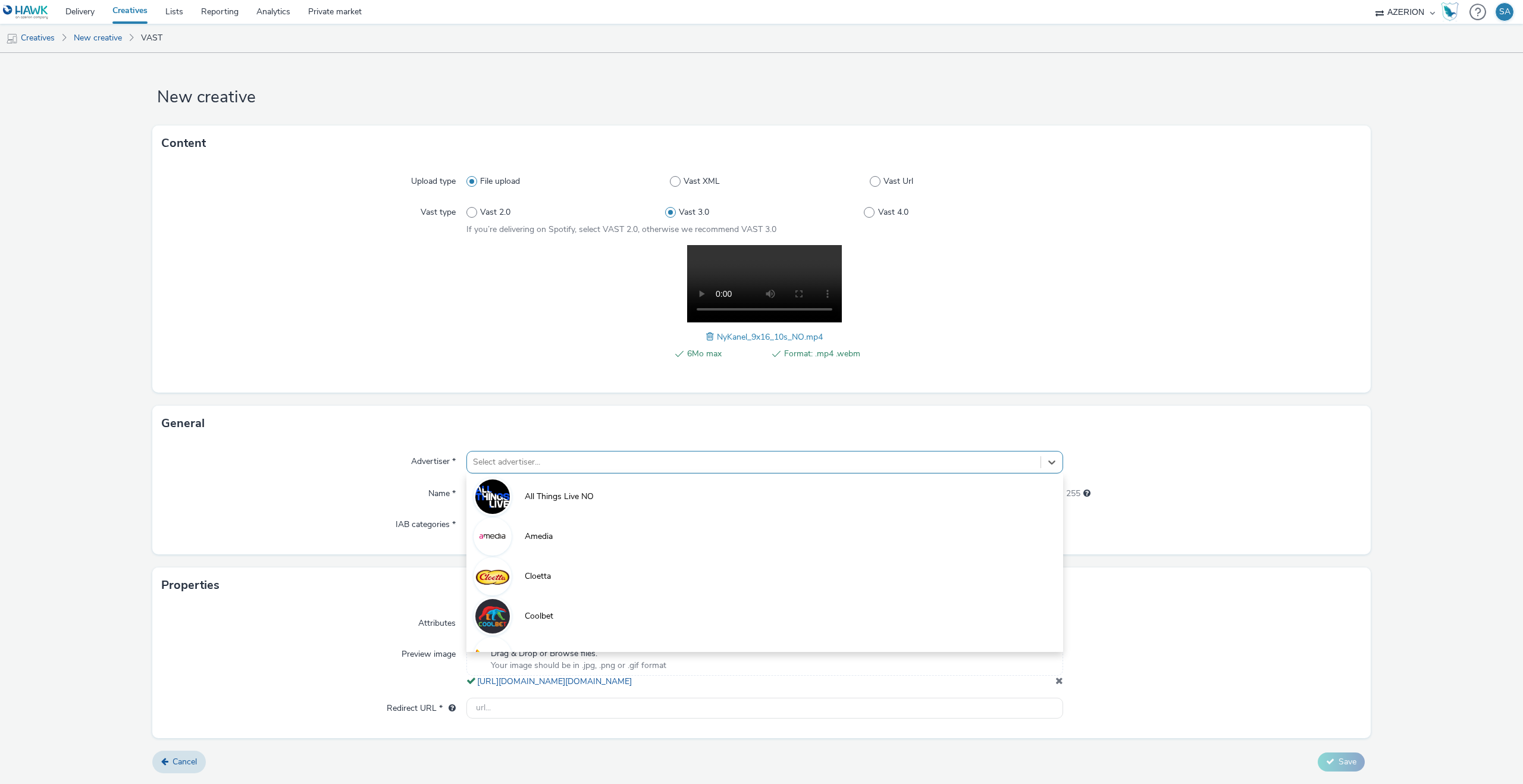
click at [506, 459] on div at bounding box center [754, 462] width 561 height 14
type input "på"
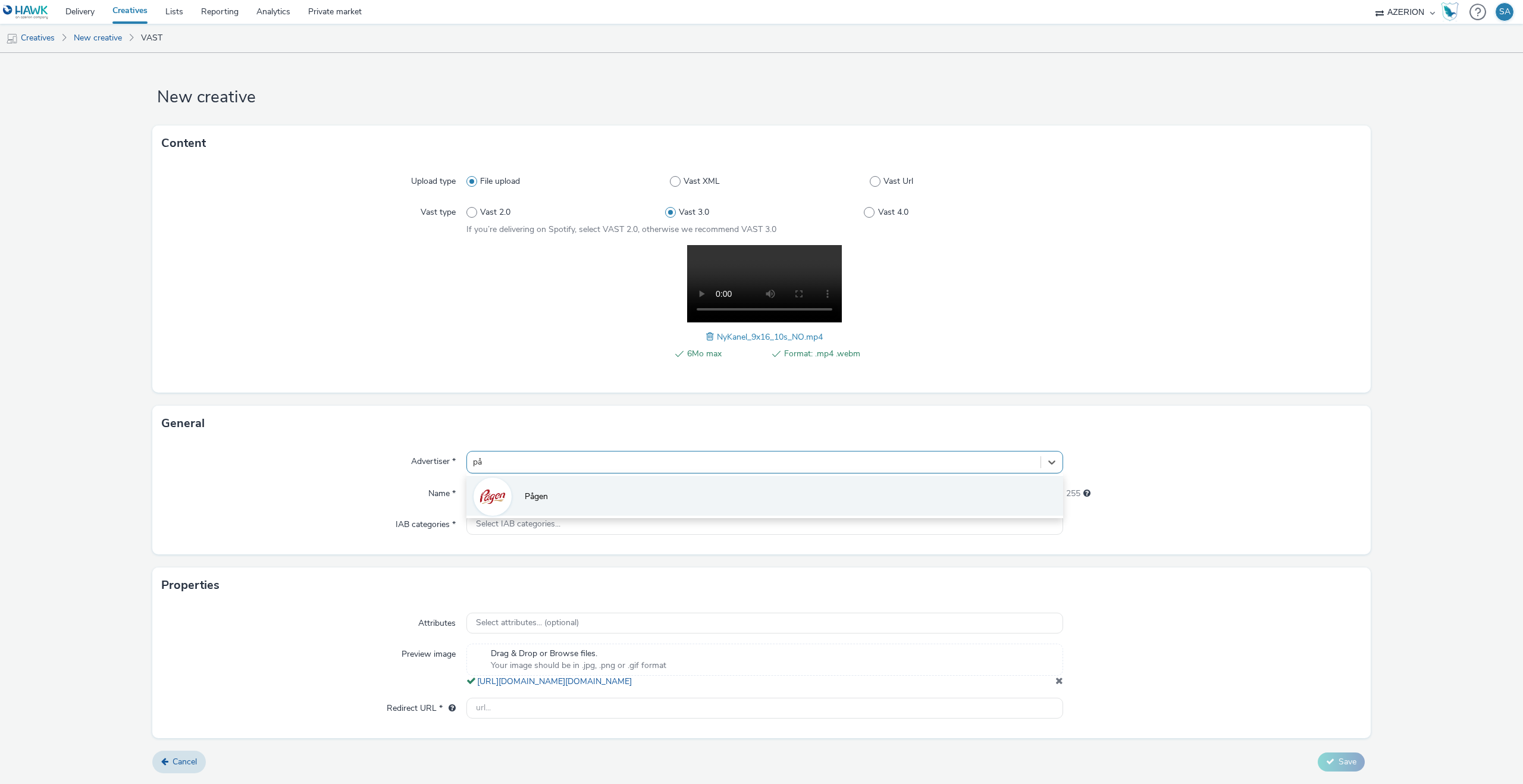
click at [505, 485] on img at bounding box center [492, 496] width 34 height 34
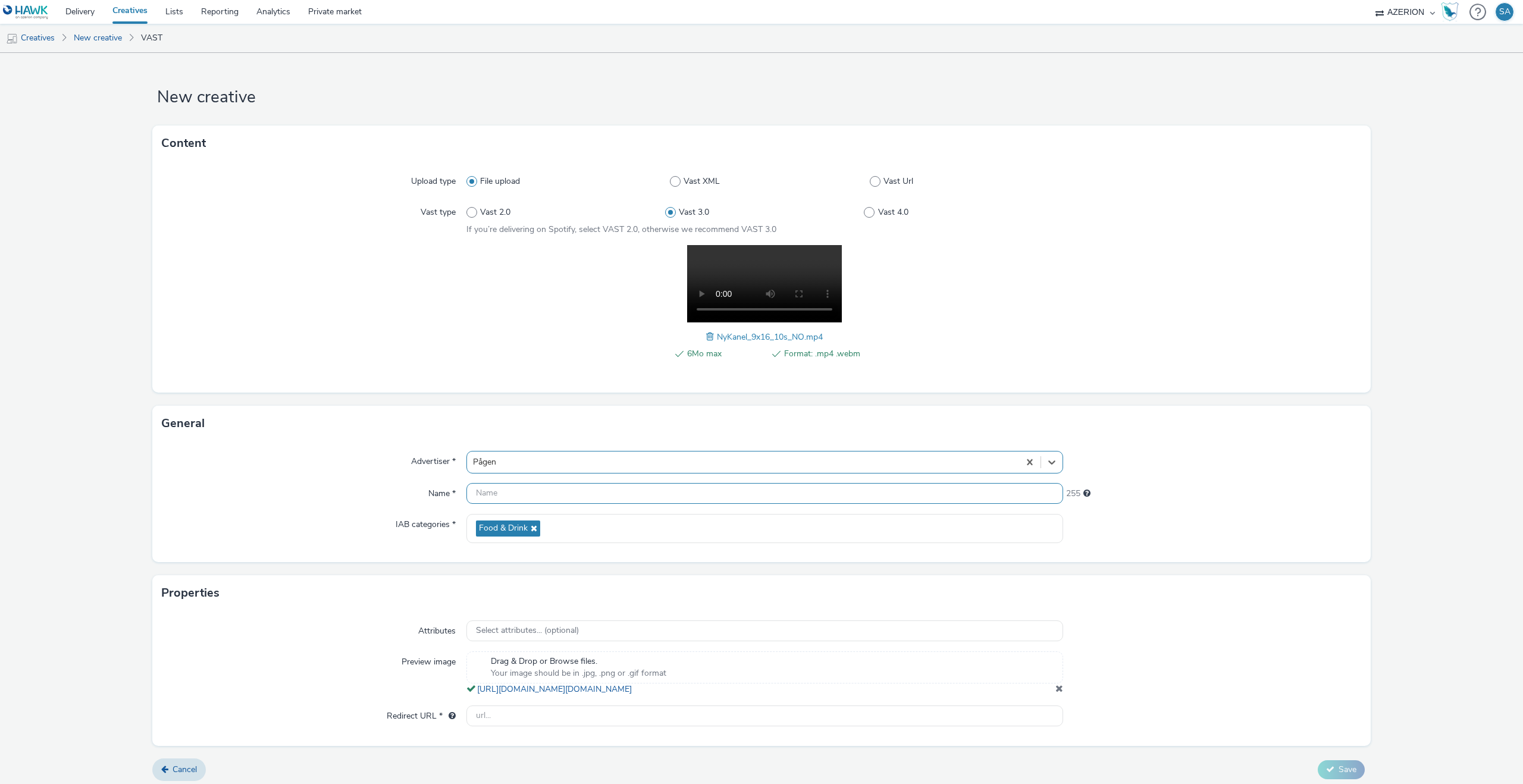
click at [516, 490] on input "text" at bounding box center [765, 493] width 597 height 21
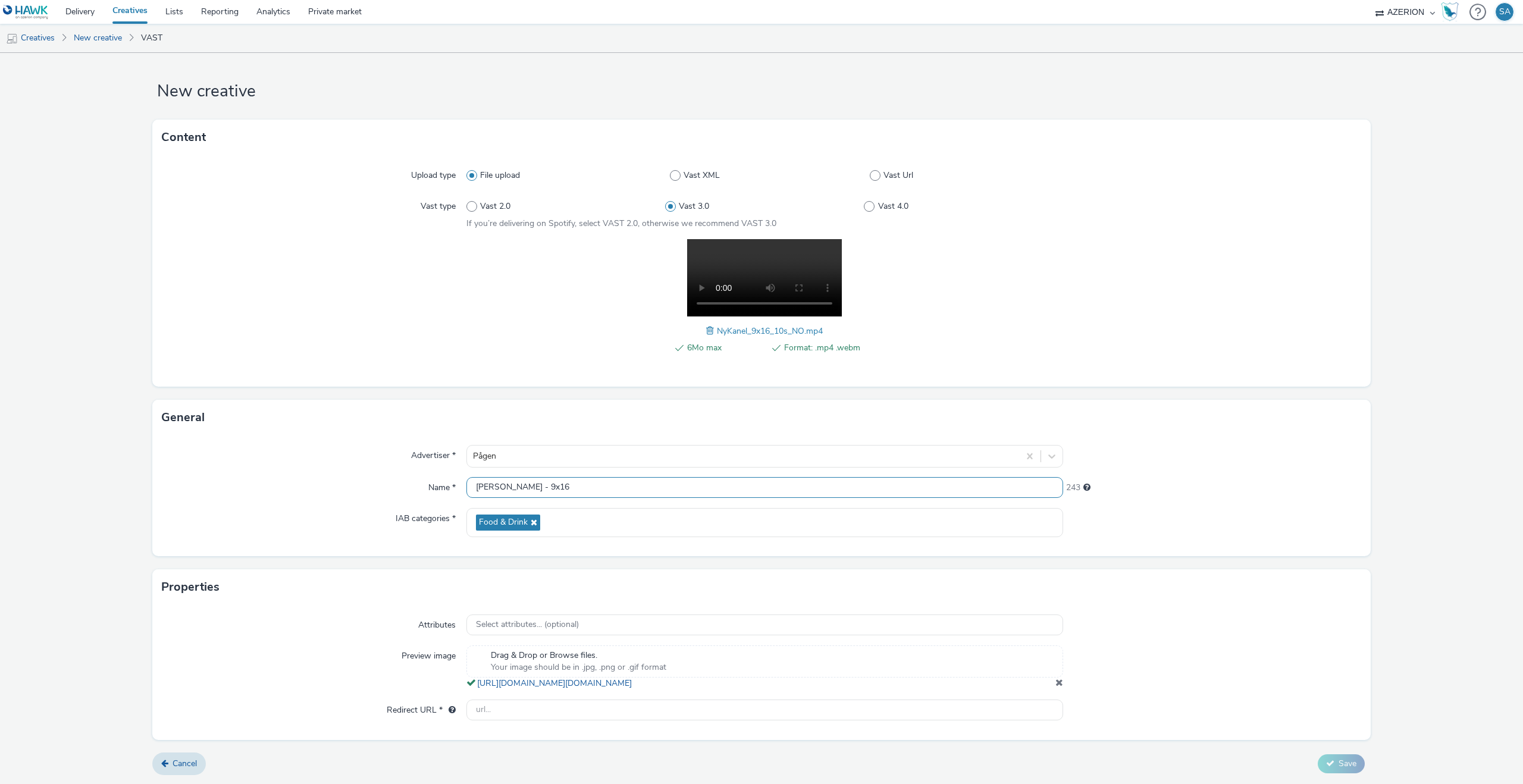
scroll to position [18, 0]
type input "[PERSON_NAME] - 9x16"
click at [504, 711] on input "text" at bounding box center [765, 710] width 597 height 21
click at [510, 734] on div "Attributes Select attributes... (optional) Preview image Drag & Drop or Browse …" at bounding box center [762, 672] width 1218 height 134
click at [514, 707] on input "text" at bounding box center [765, 710] width 597 height 21
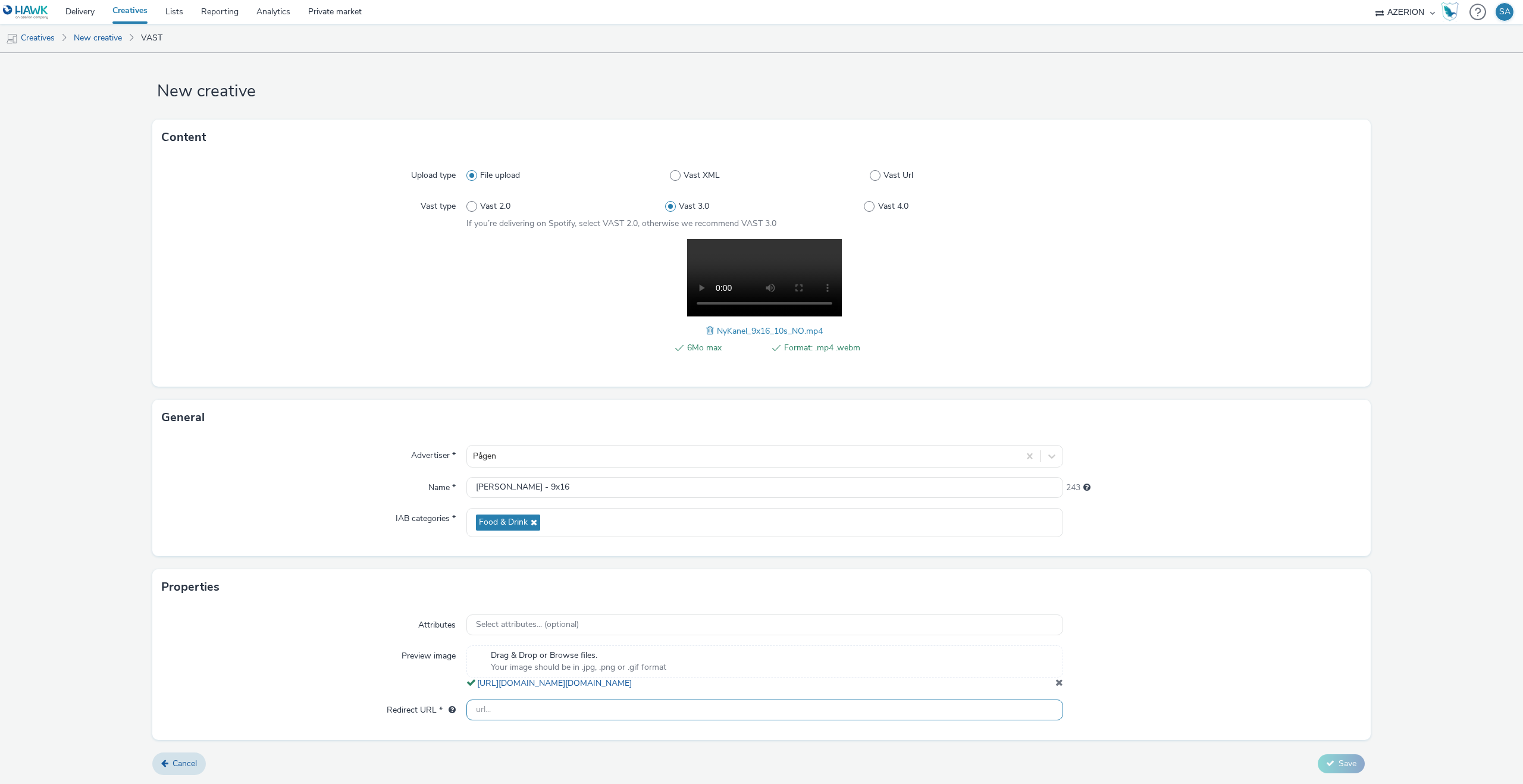
click at [514, 707] on input "text" at bounding box center [765, 710] width 597 height 21
paste input "[URL][DOMAIN_NAME]"
type input "[URL][DOMAIN_NAME]"
click at [364, 674] on div "Preview image" at bounding box center [314, 667] width 305 height 44
click at [1350, 759] on span "Save" at bounding box center [1347, 763] width 18 height 12
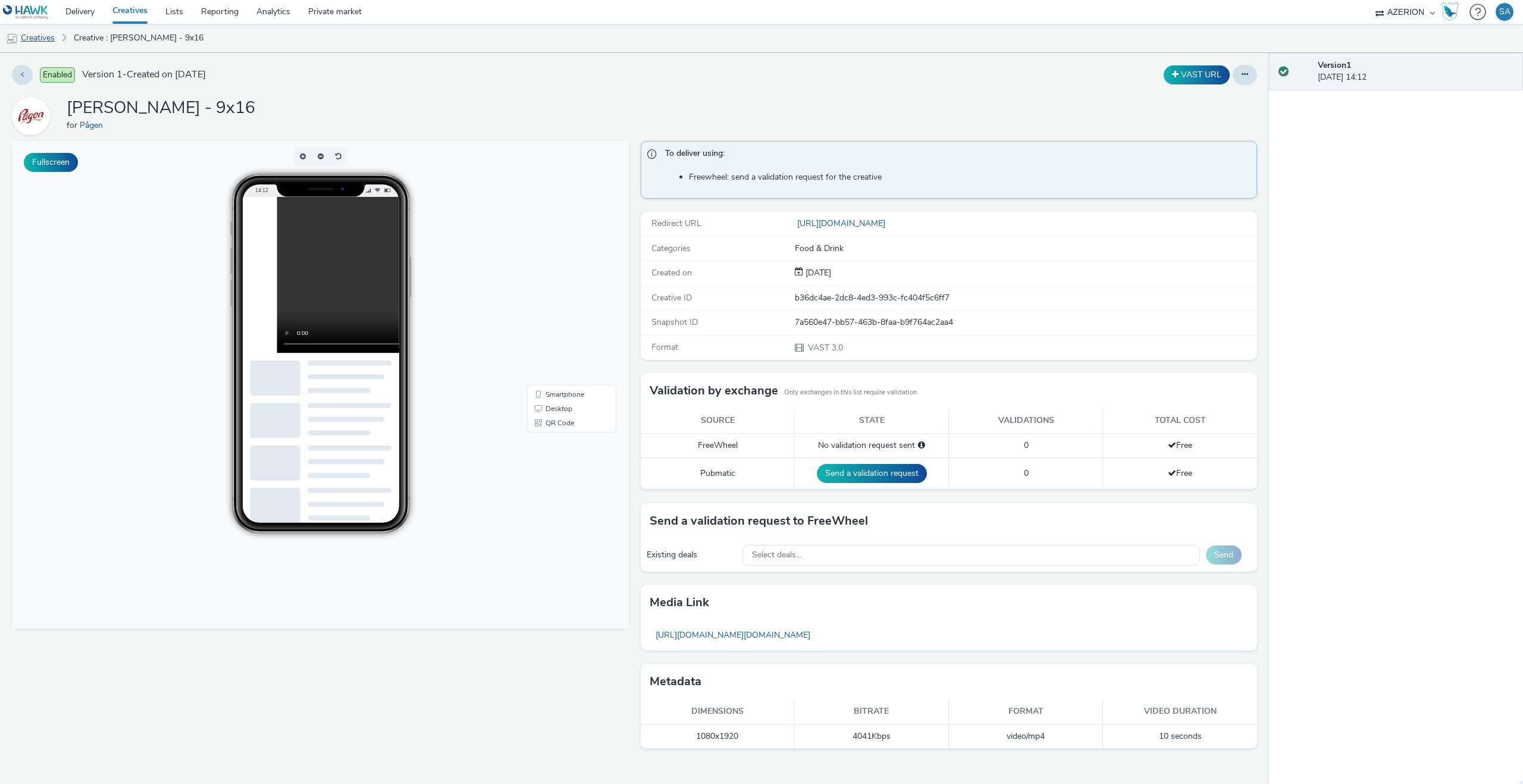
click at [39, 36] on link "Creatives" at bounding box center [30, 38] width 61 height 28
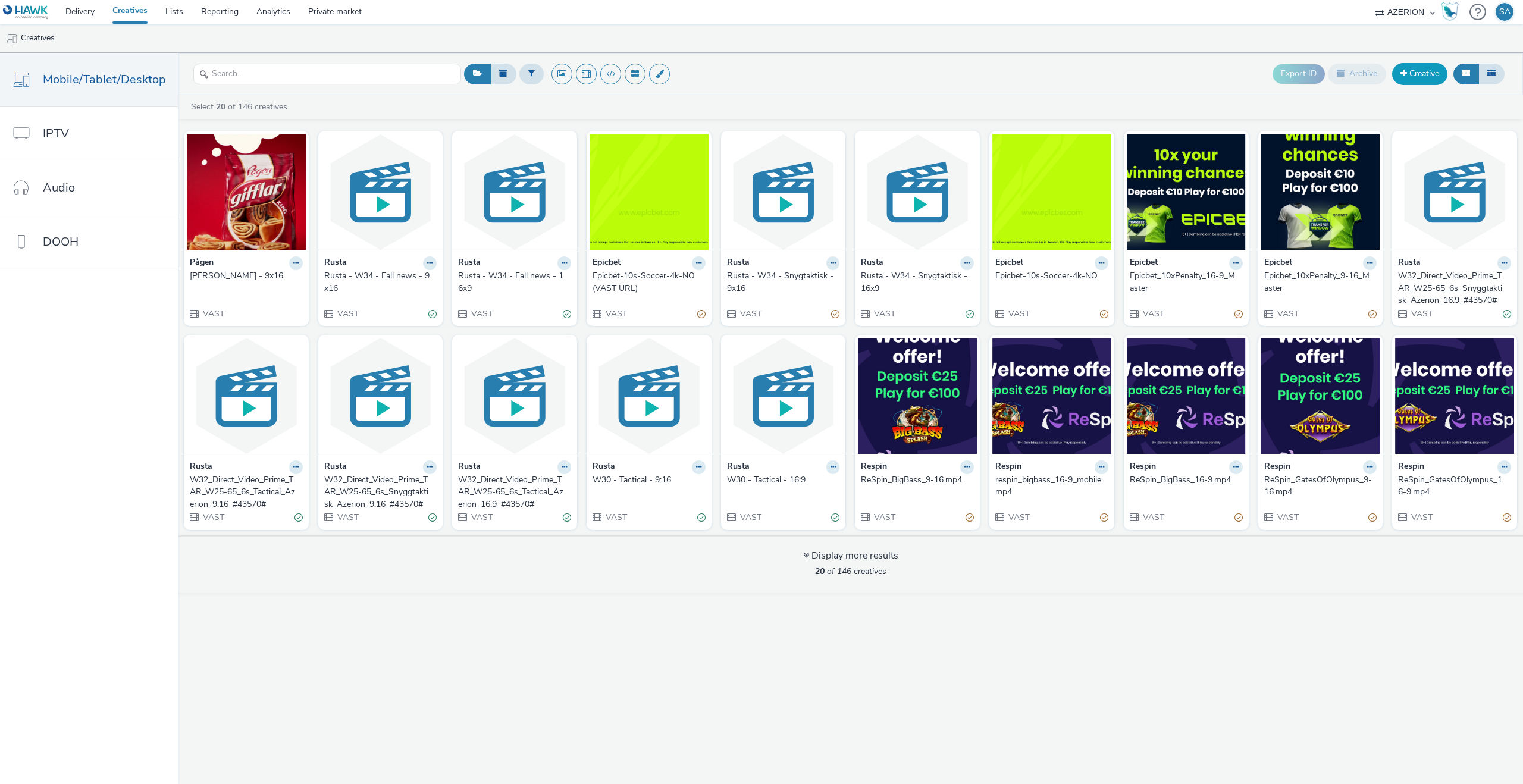
click at [1417, 72] on link "Creative" at bounding box center [1420, 74] width 55 height 21
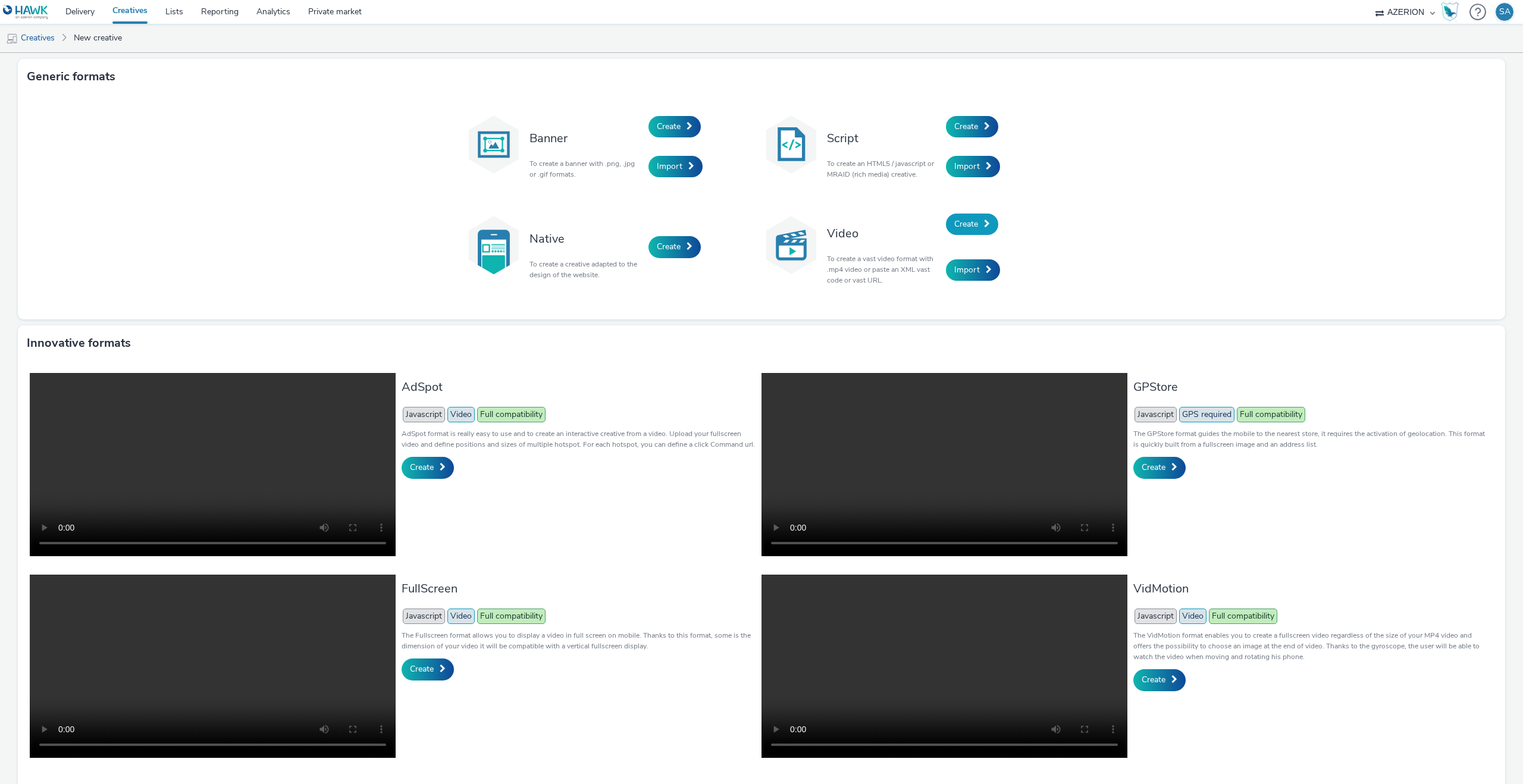
click at [979, 227] on link "Create" at bounding box center [972, 224] width 52 height 21
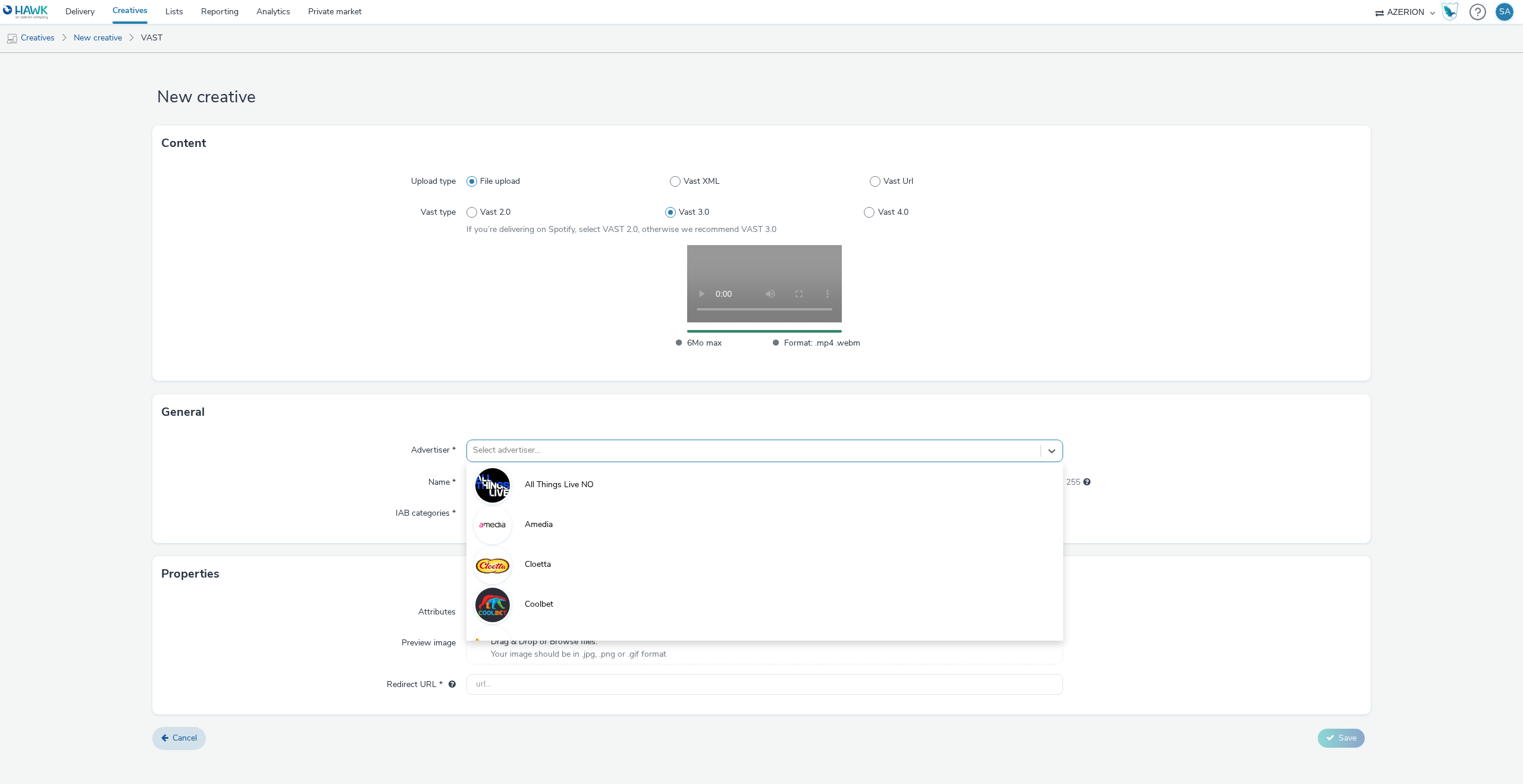
click at [511, 450] on div at bounding box center [754, 450] width 561 height 14
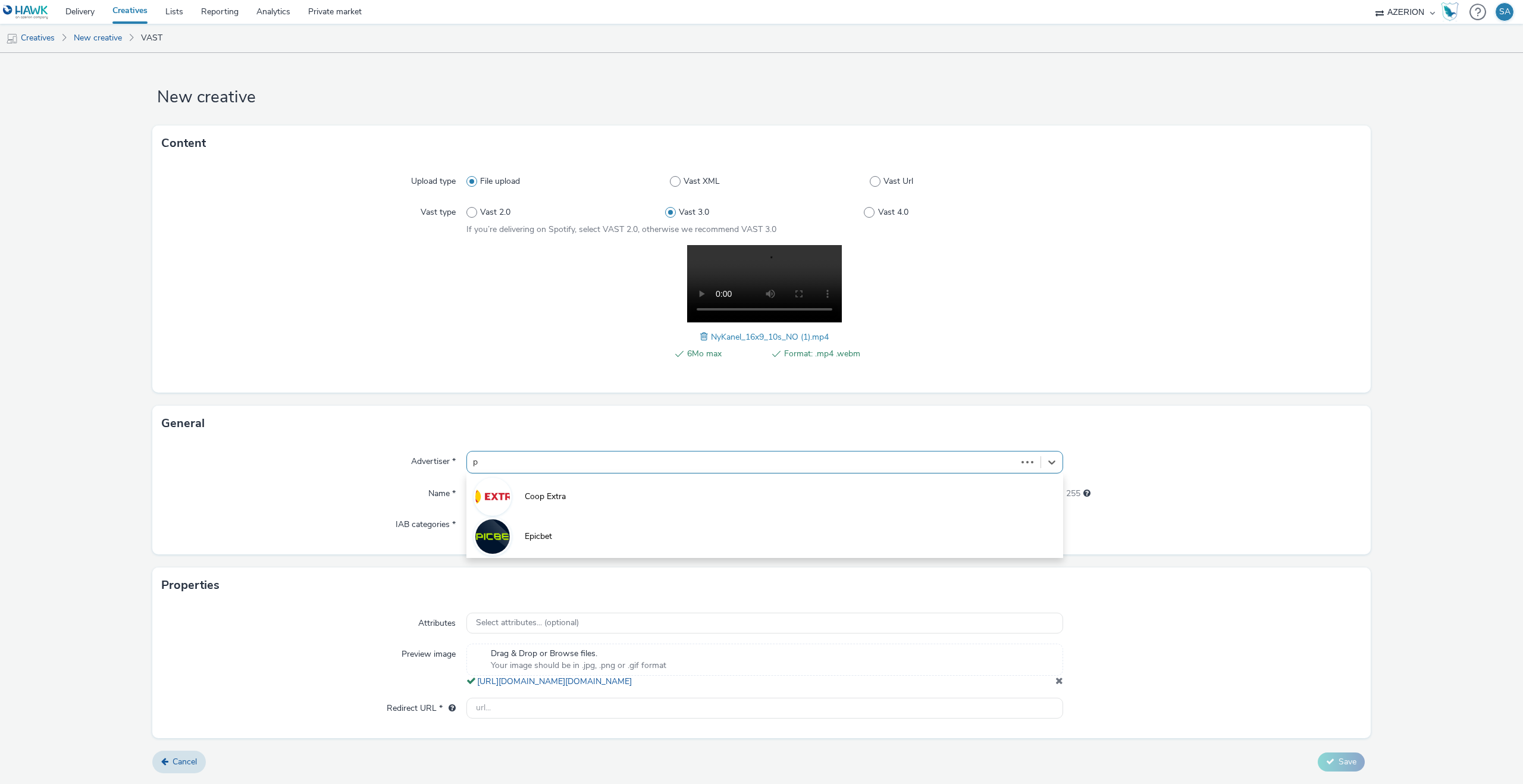
type input "på"
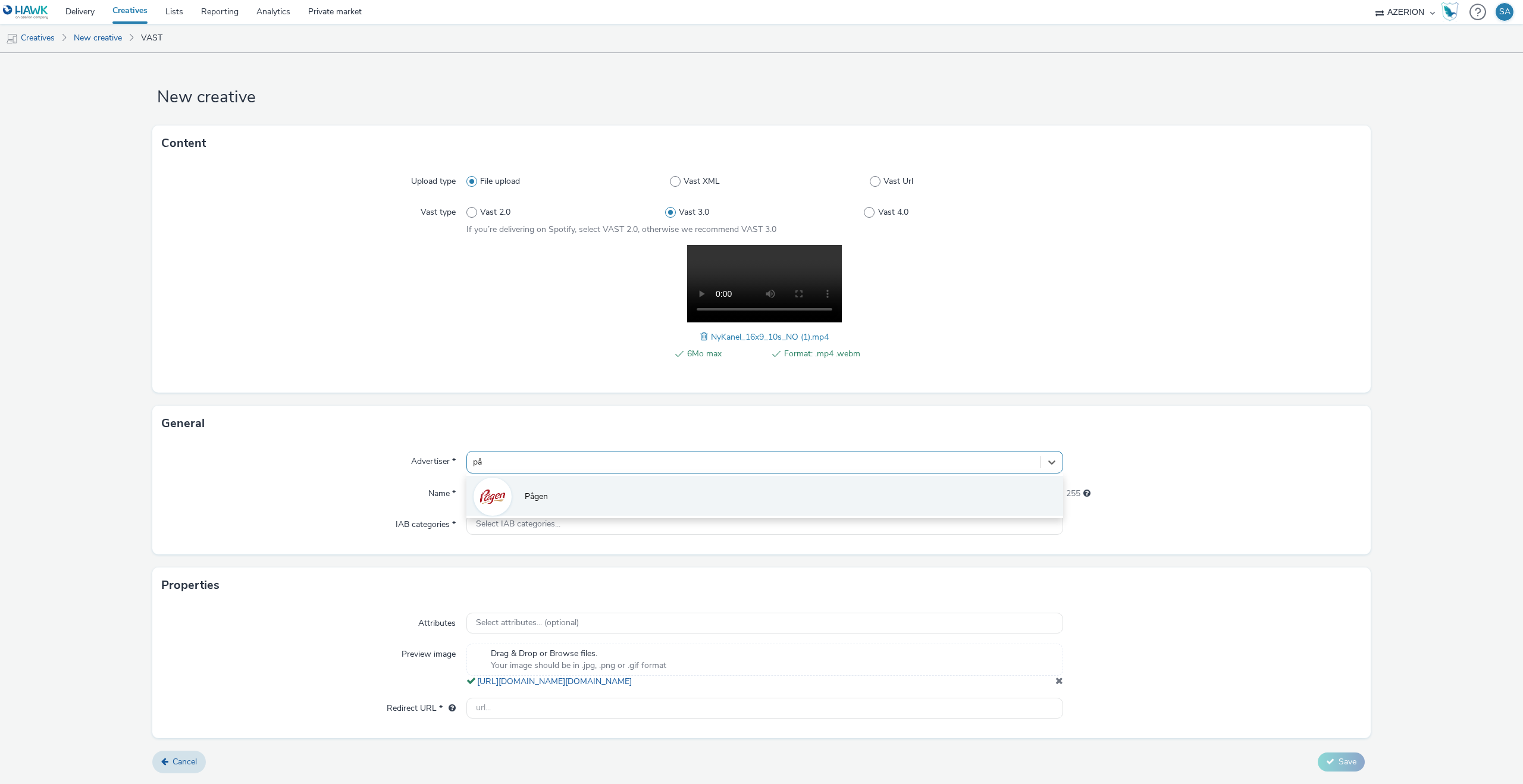
click at [536, 483] on li "Pågen" at bounding box center [765, 496] width 597 height 40
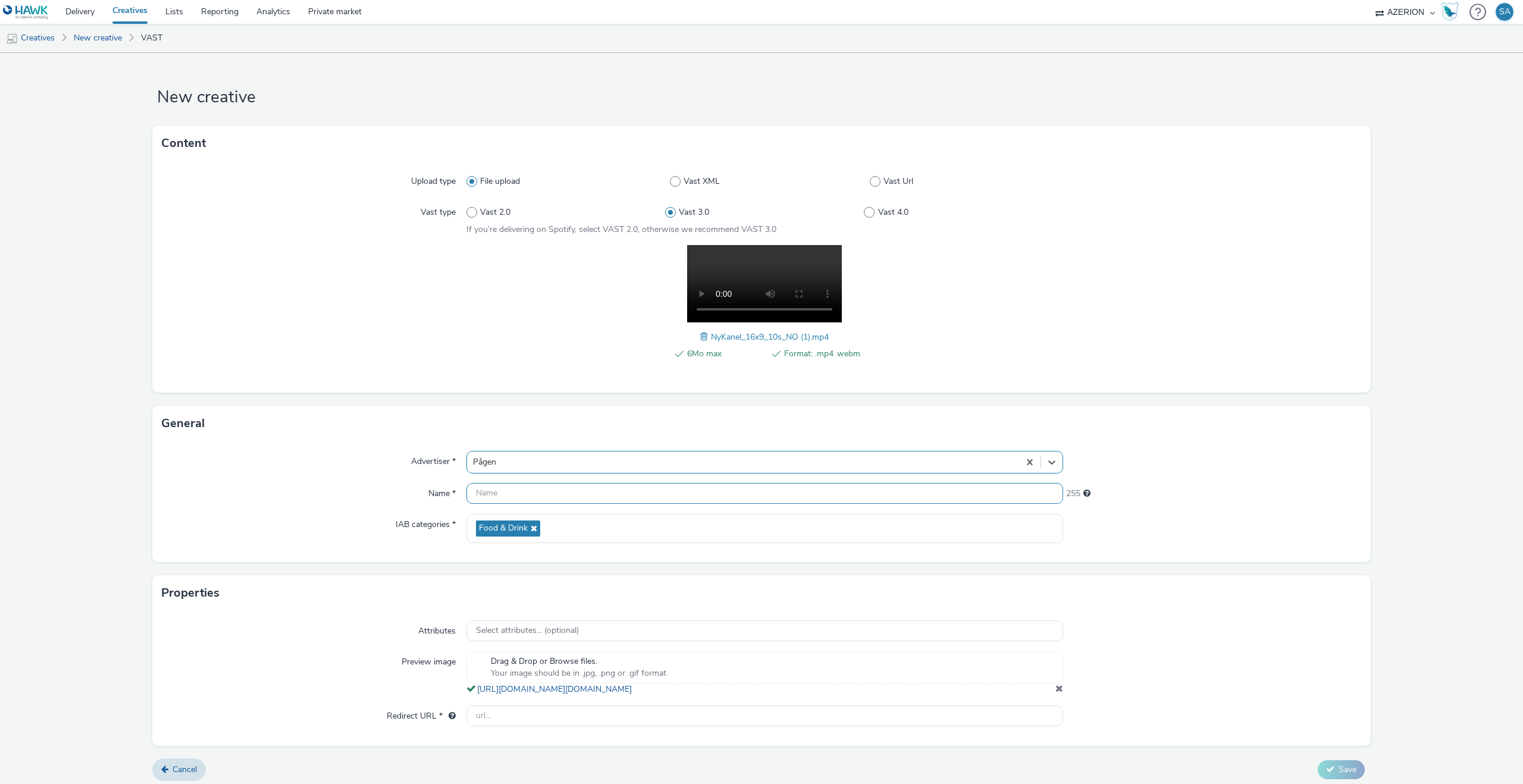
click at [534, 492] on input "text" at bounding box center [765, 493] width 597 height 21
type input "[PERSON_NAME] - 16x9"
click at [510, 726] on input "text" at bounding box center [765, 716] width 597 height 21
paste input "[URL][DOMAIN_NAME]"
type input "[URL][DOMAIN_NAME]"
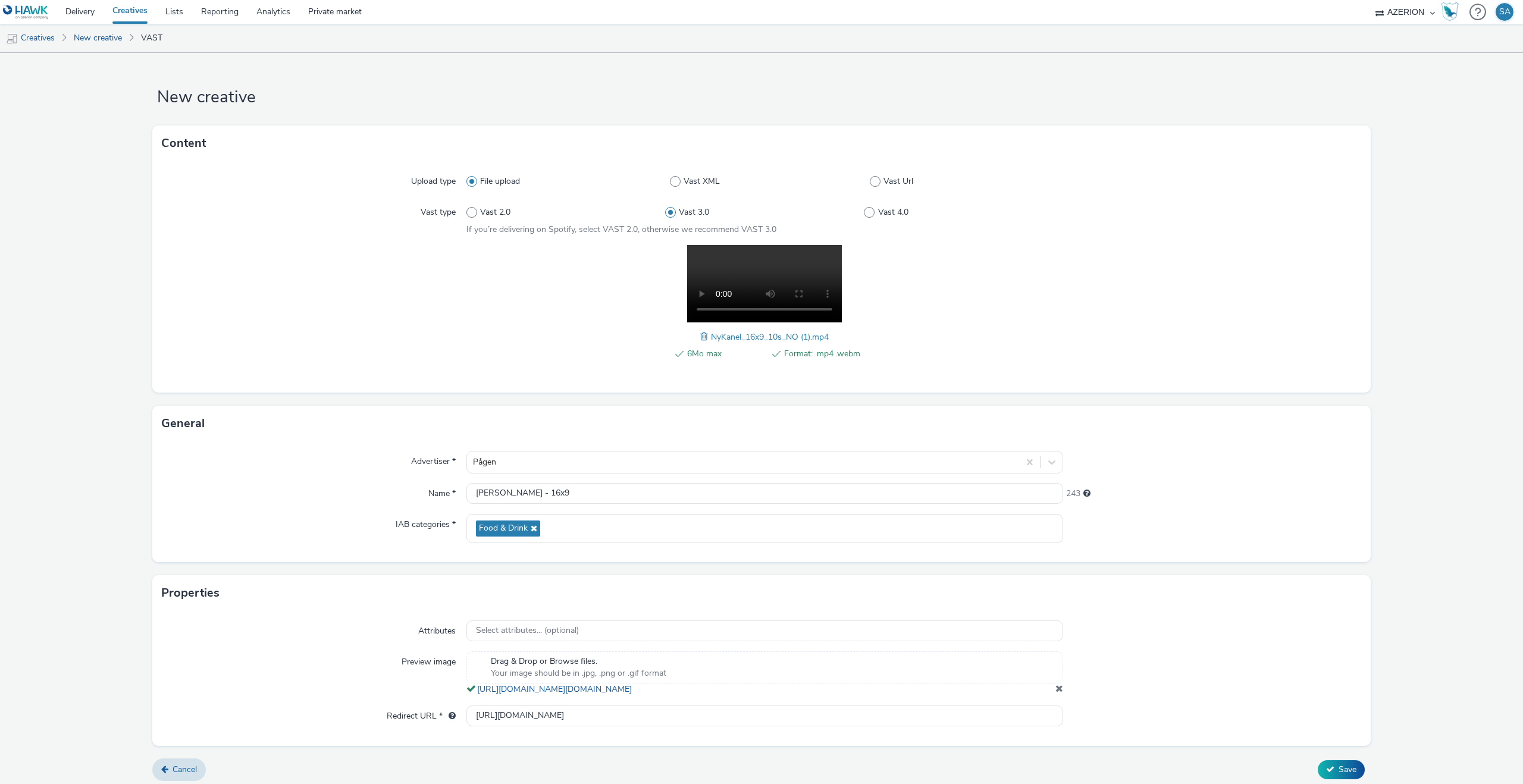
click at [587, 745] on div "Attributes Select attributes... (optional) Preview image Drag & Drop or Browse …" at bounding box center [762, 678] width 1218 height 134
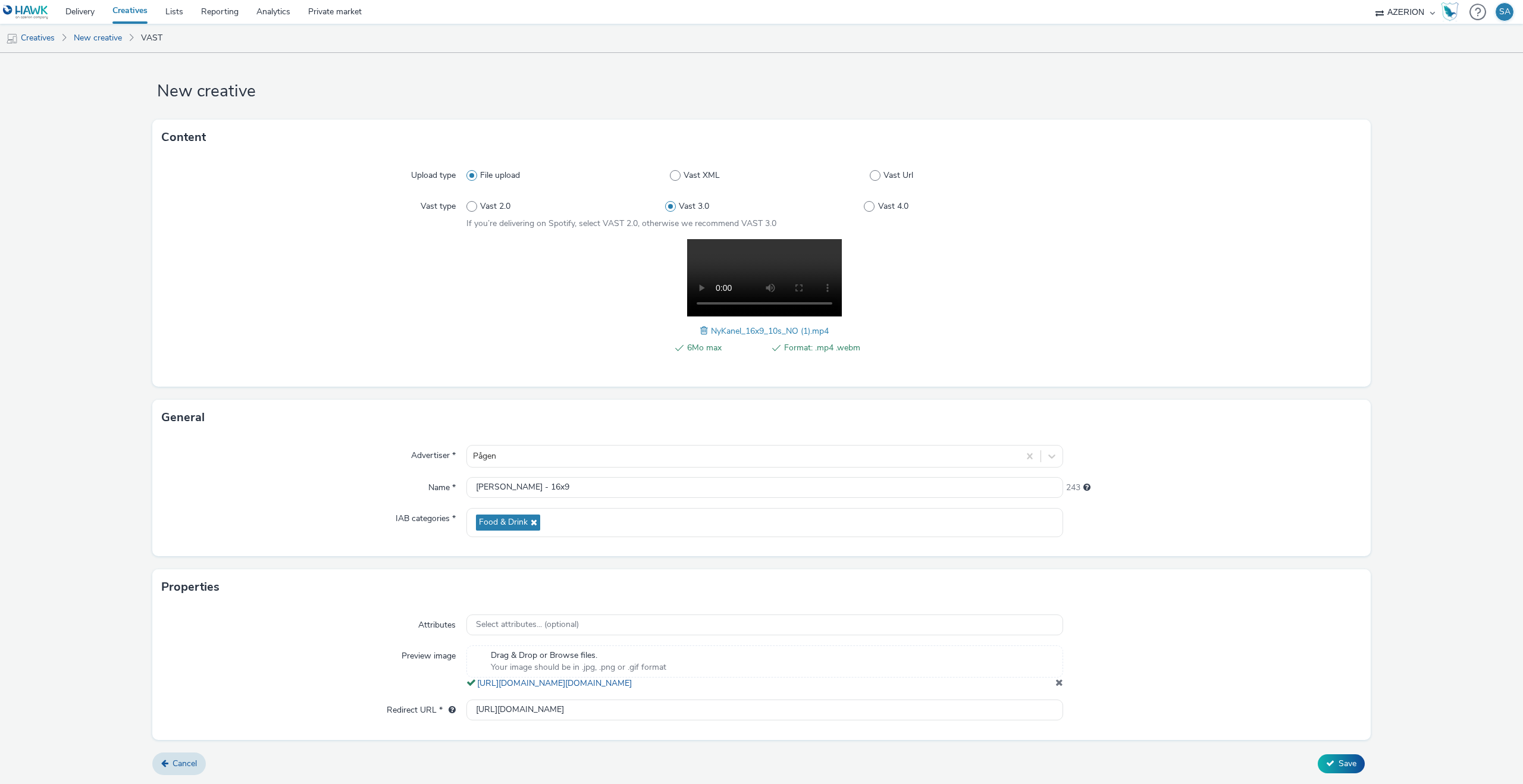
scroll to position [12, 0]
click at [1338, 769] on span "Save" at bounding box center [1347, 763] width 18 height 12
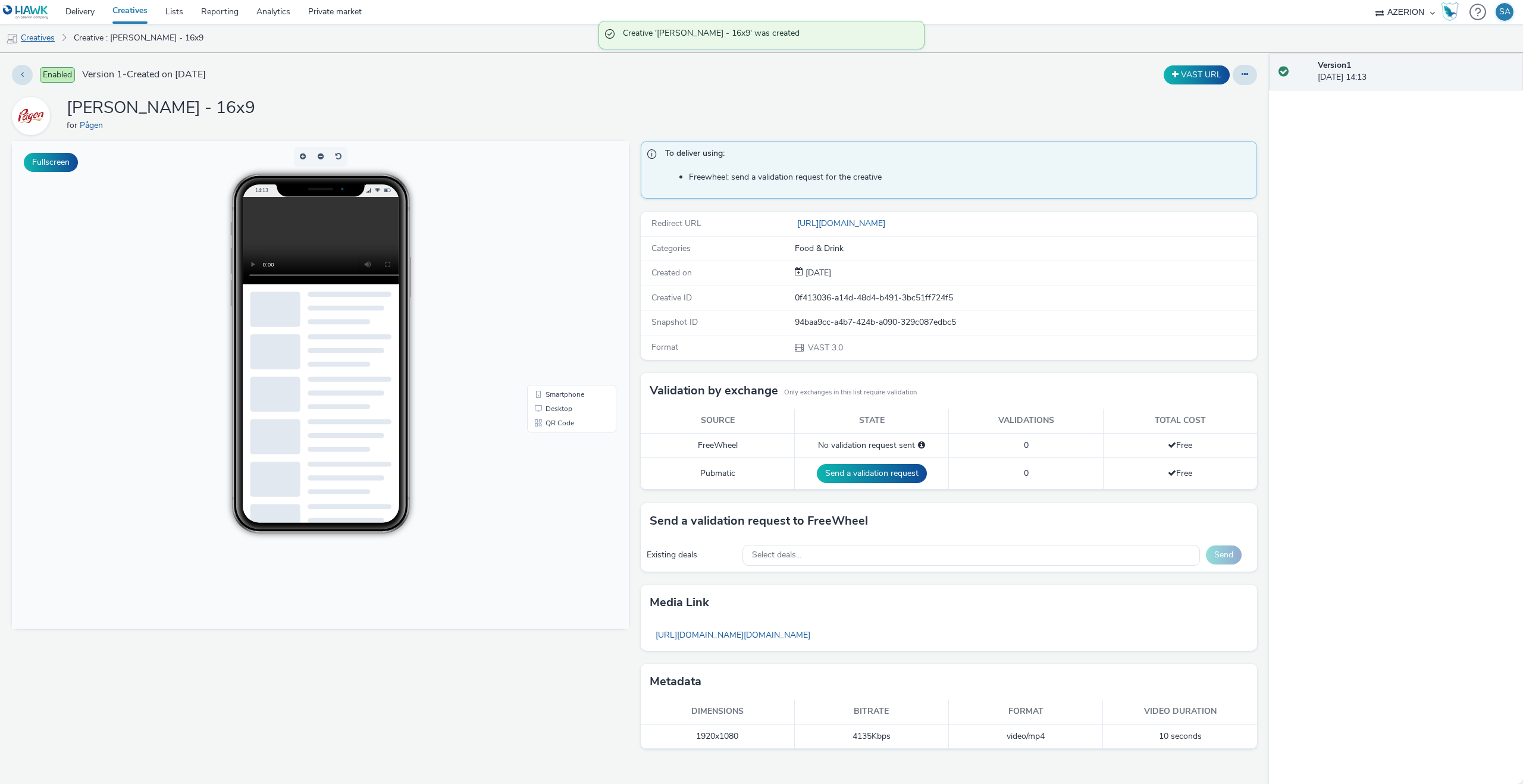
click at [35, 36] on link "Creatives" at bounding box center [30, 38] width 61 height 28
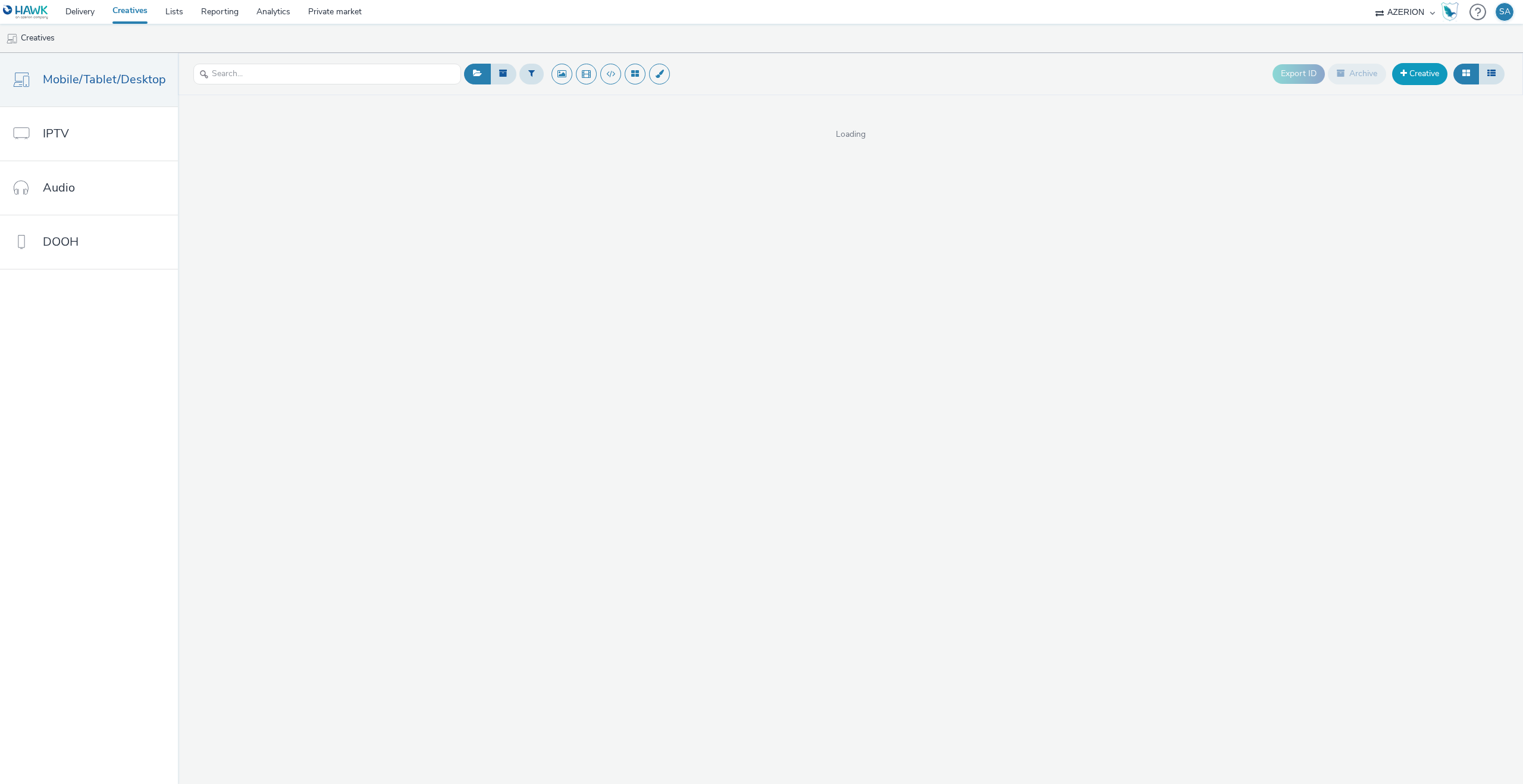
click at [1426, 82] on link "Creative" at bounding box center [1420, 74] width 55 height 21
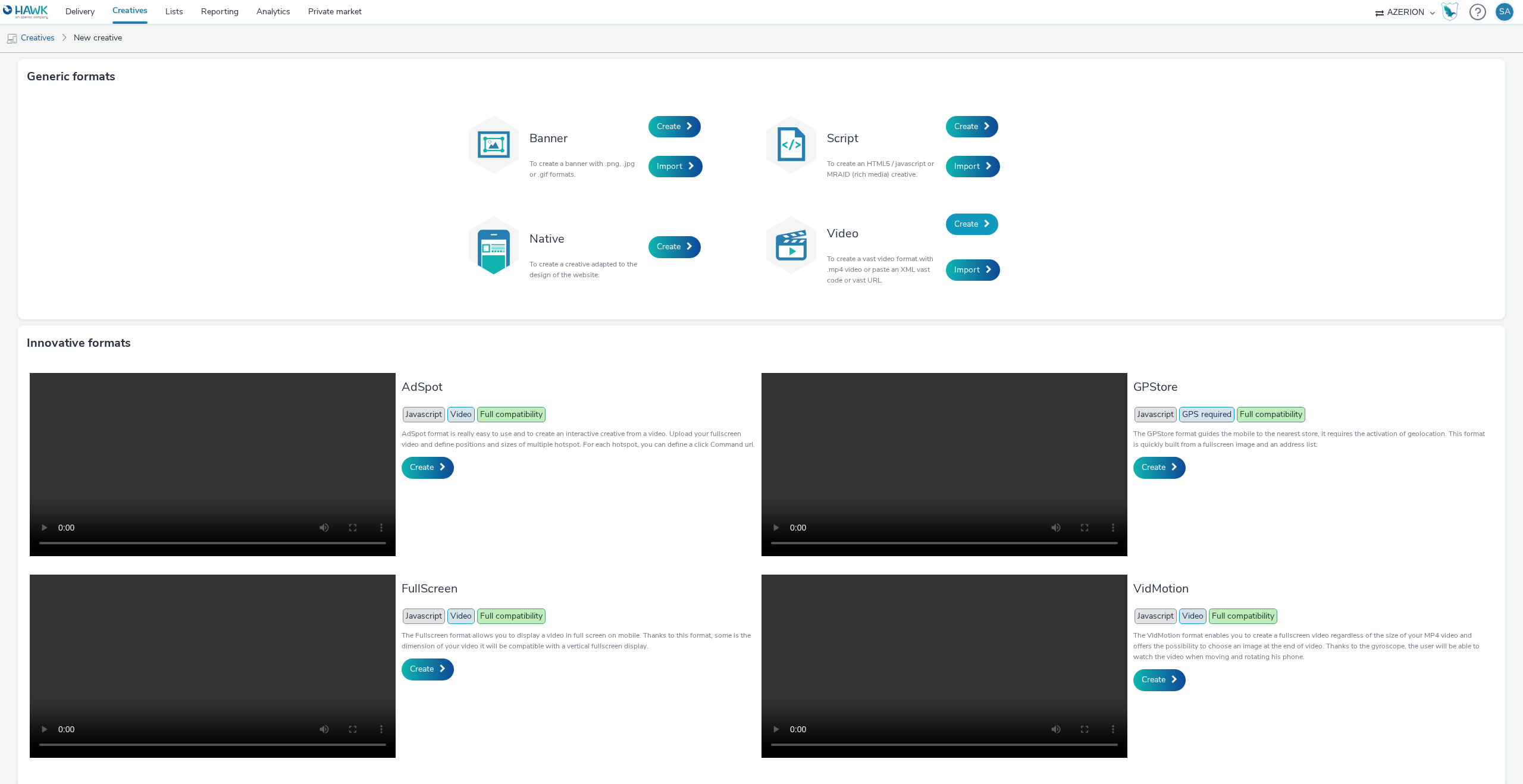
click at [988, 221] on span at bounding box center [987, 223] width 6 height 8
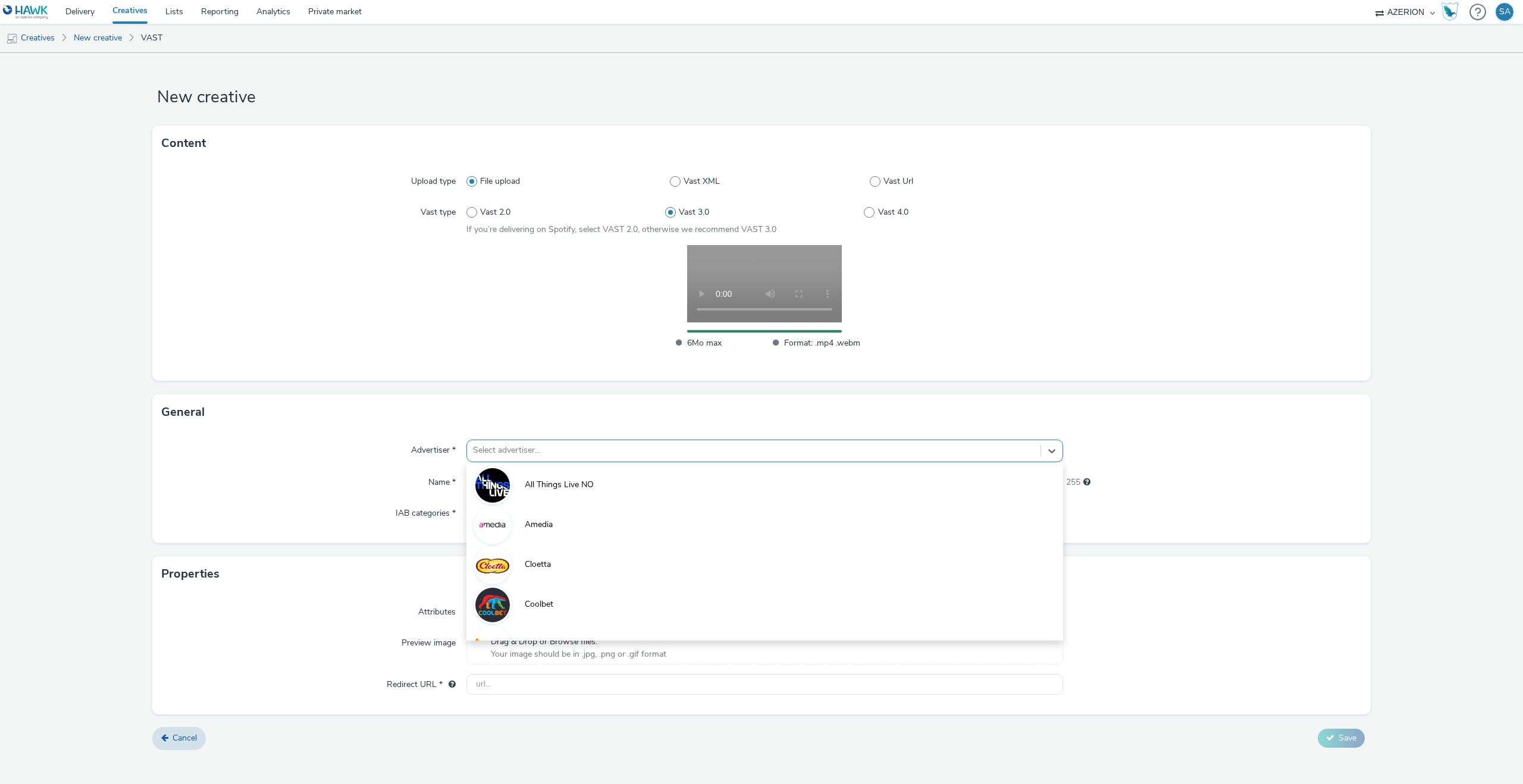
click at [563, 447] on div at bounding box center [754, 450] width 561 height 14
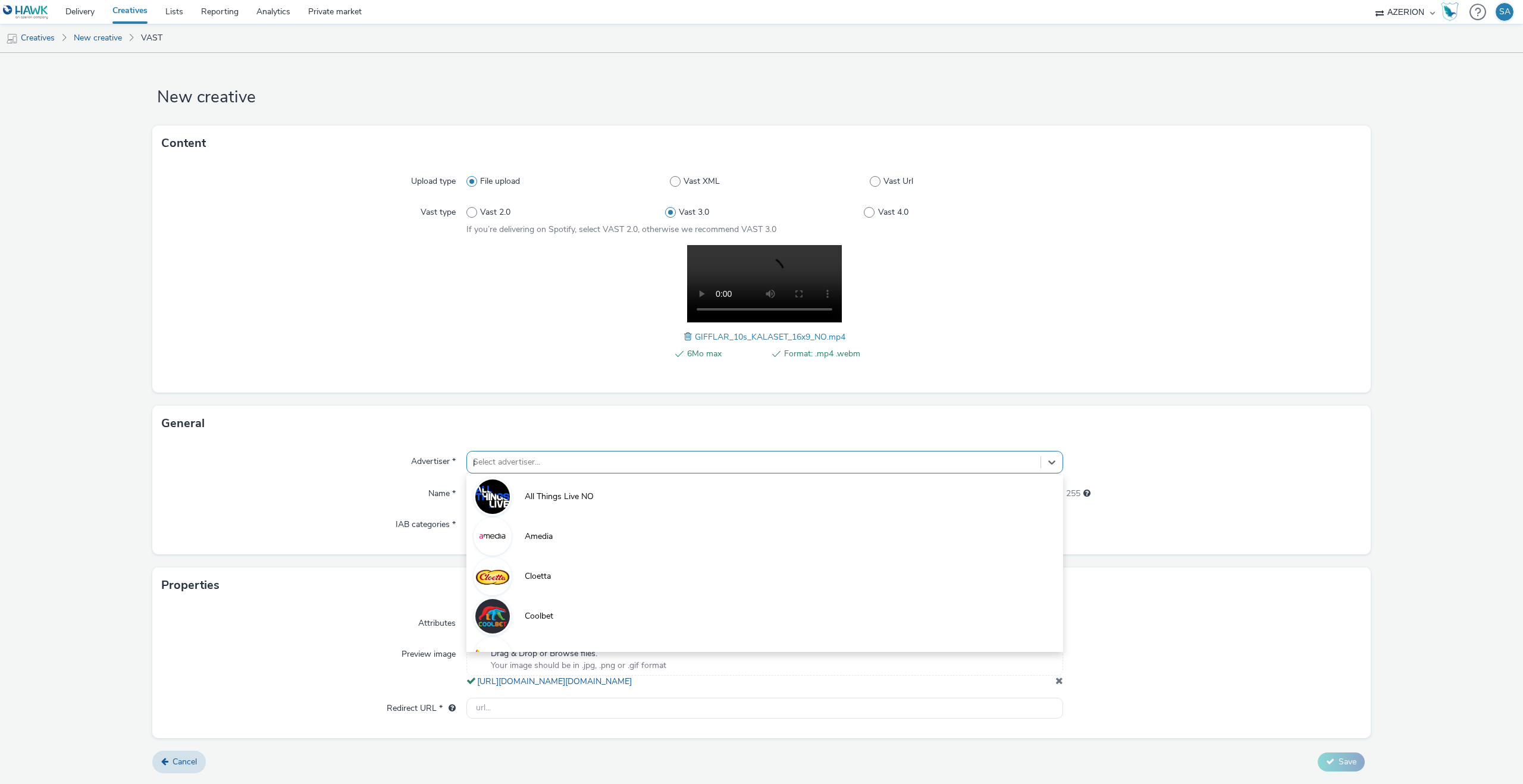
type input "på"
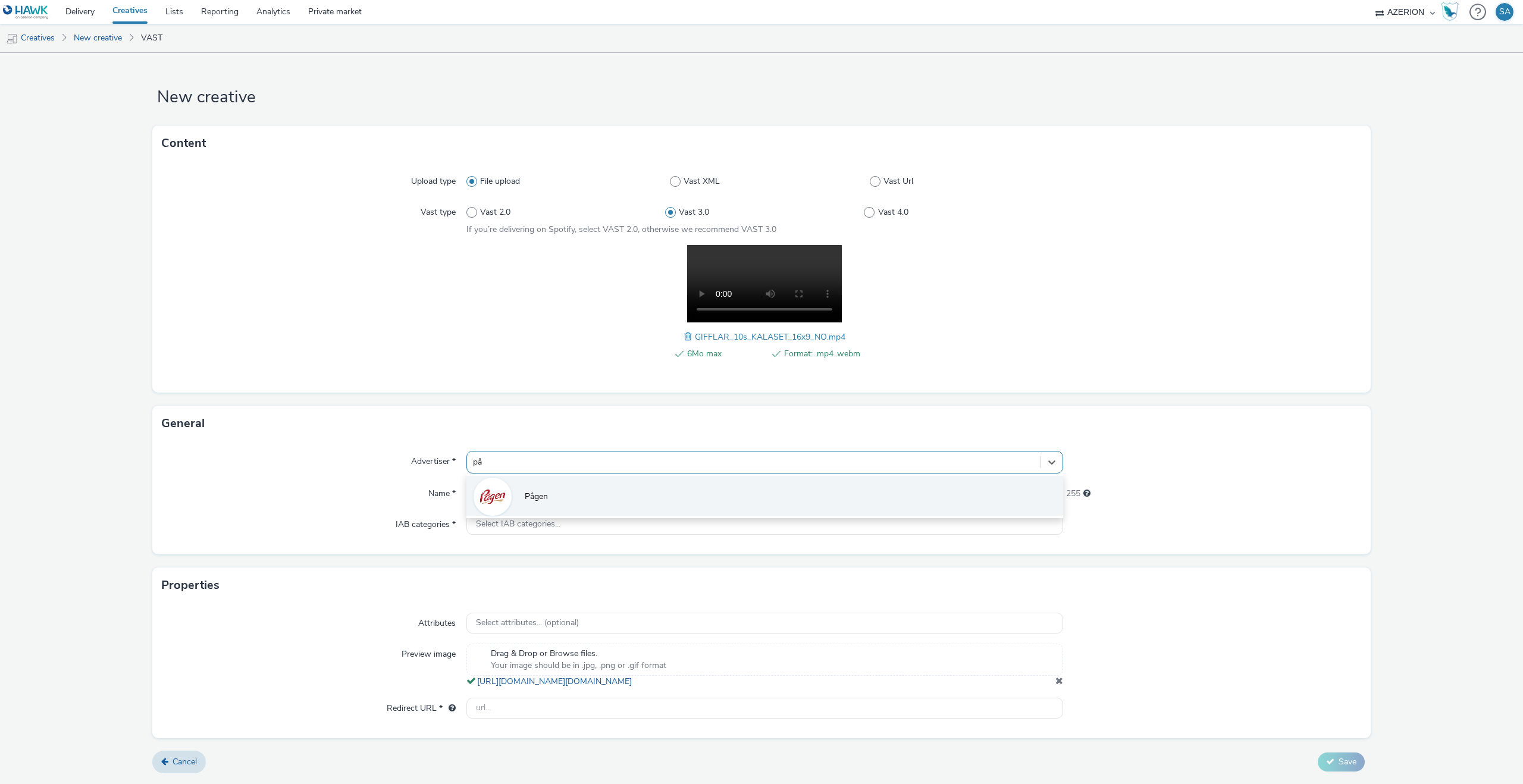
click at [513, 478] on li "Pågen" at bounding box center [765, 496] width 597 height 40
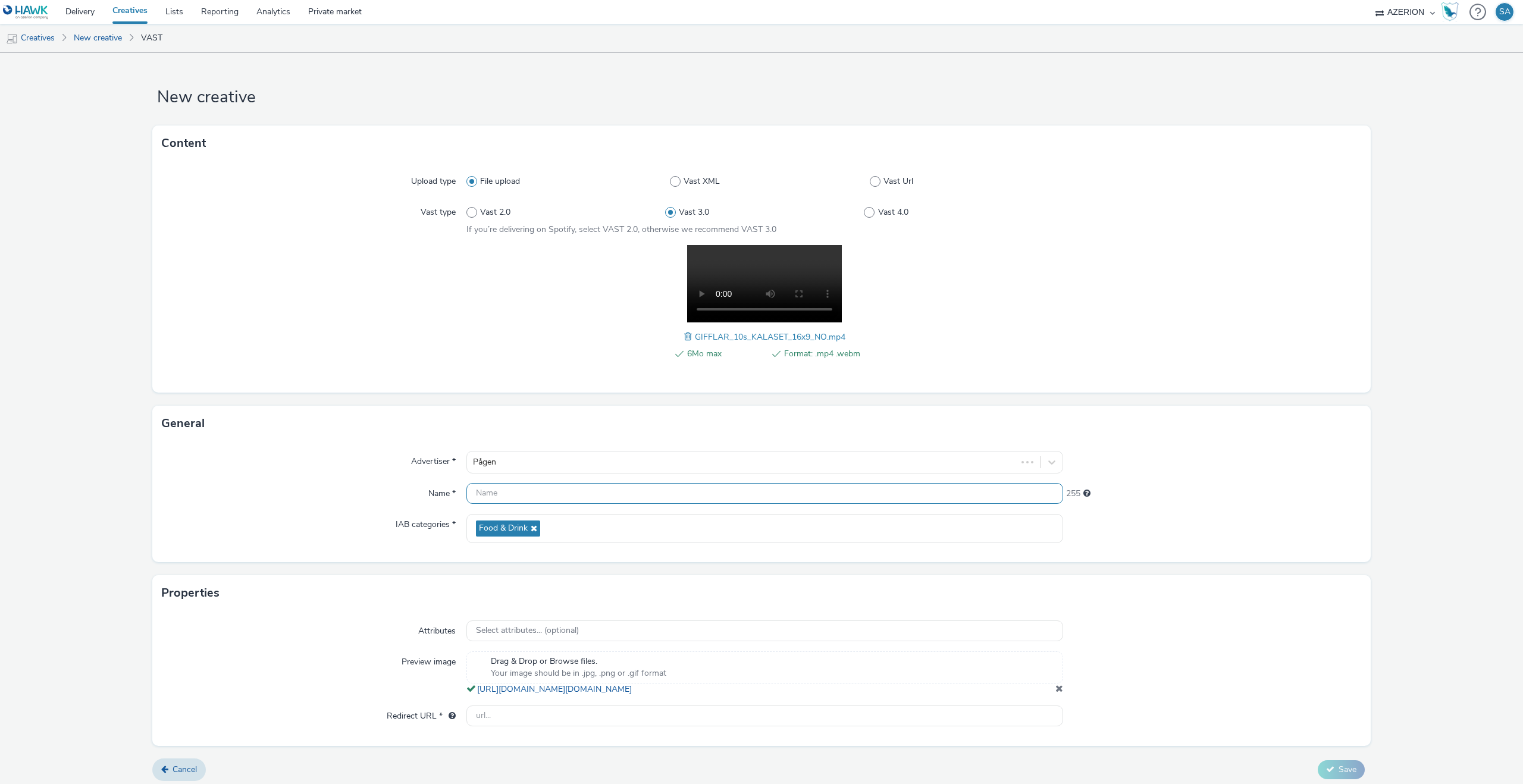
click at [515, 493] on input "text" at bounding box center [765, 493] width 597 height 21
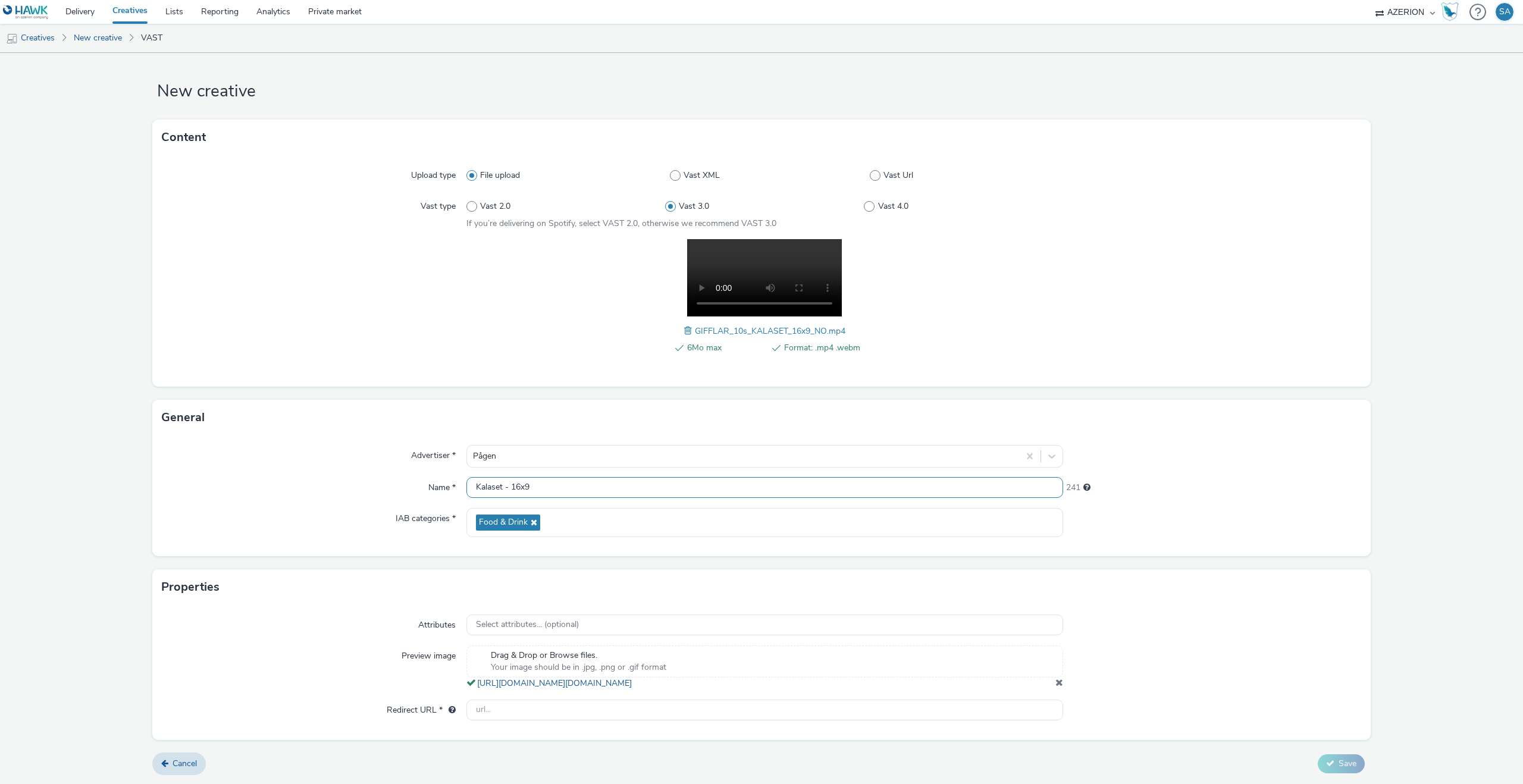
scroll to position [18, 0]
type input "Kalaset - 16x9"
click at [821, 703] on input "text" at bounding box center [765, 710] width 597 height 21
paste input "[URL][DOMAIN_NAME]"
type input "[URL][DOMAIN_NAME]"
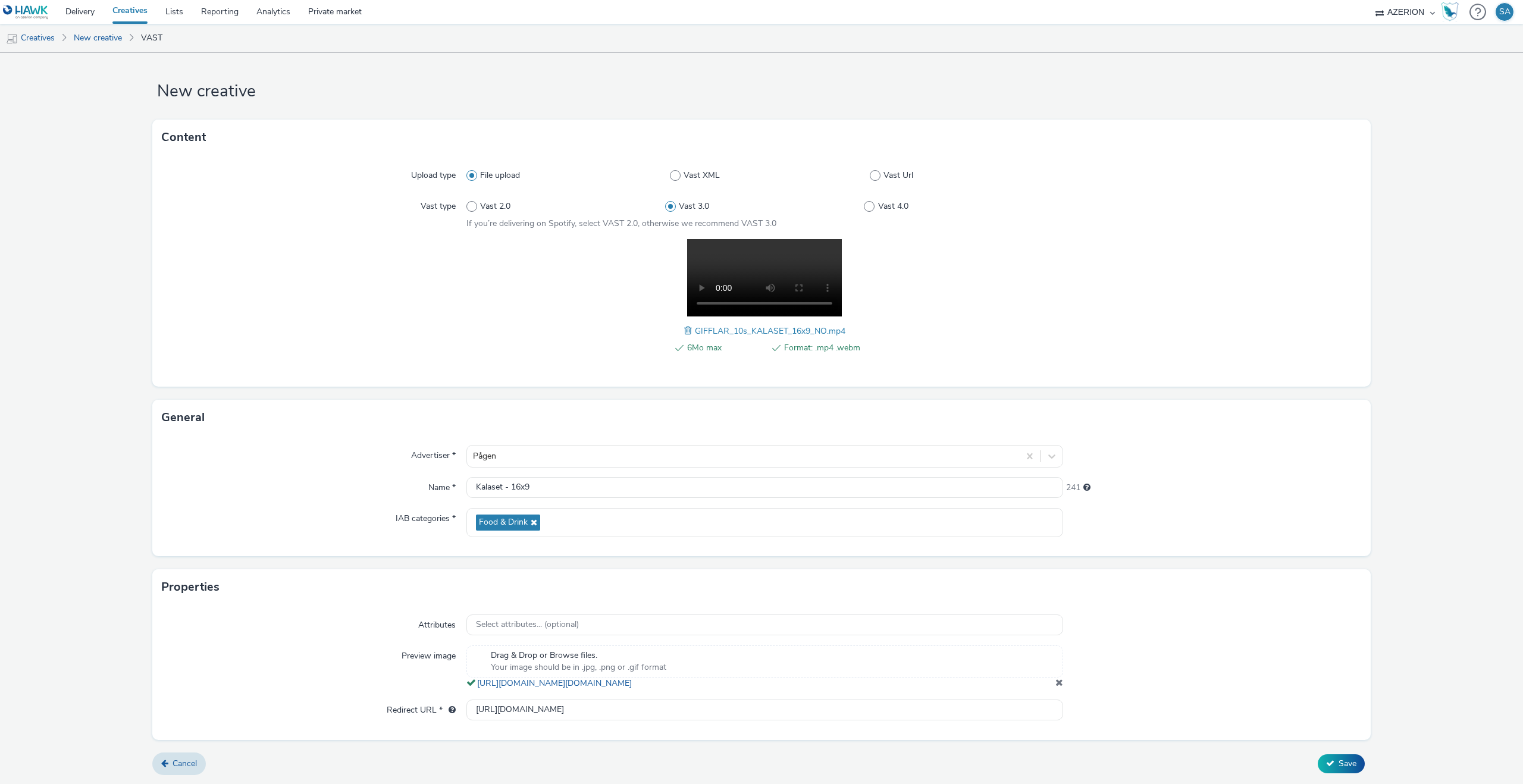
click at [1181, 689] on div at bounding box center [1212, 667] width 299 height 44
click at [1333, 765] on icon at bounding box center [1330, 763] width 8 height 8
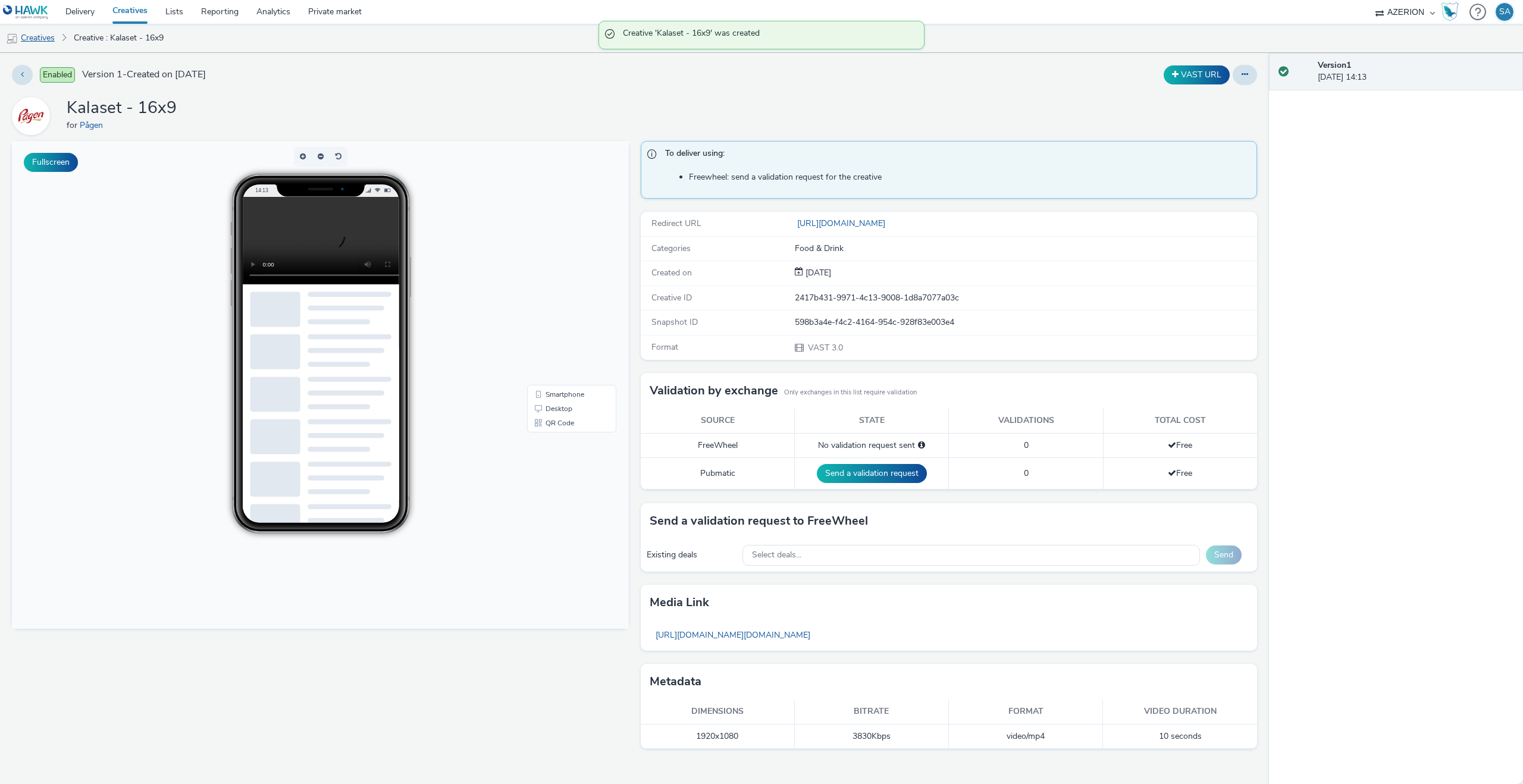
click at [32, 38] on link "Creatives" at bounding box center [30, 38] width 61 height 28
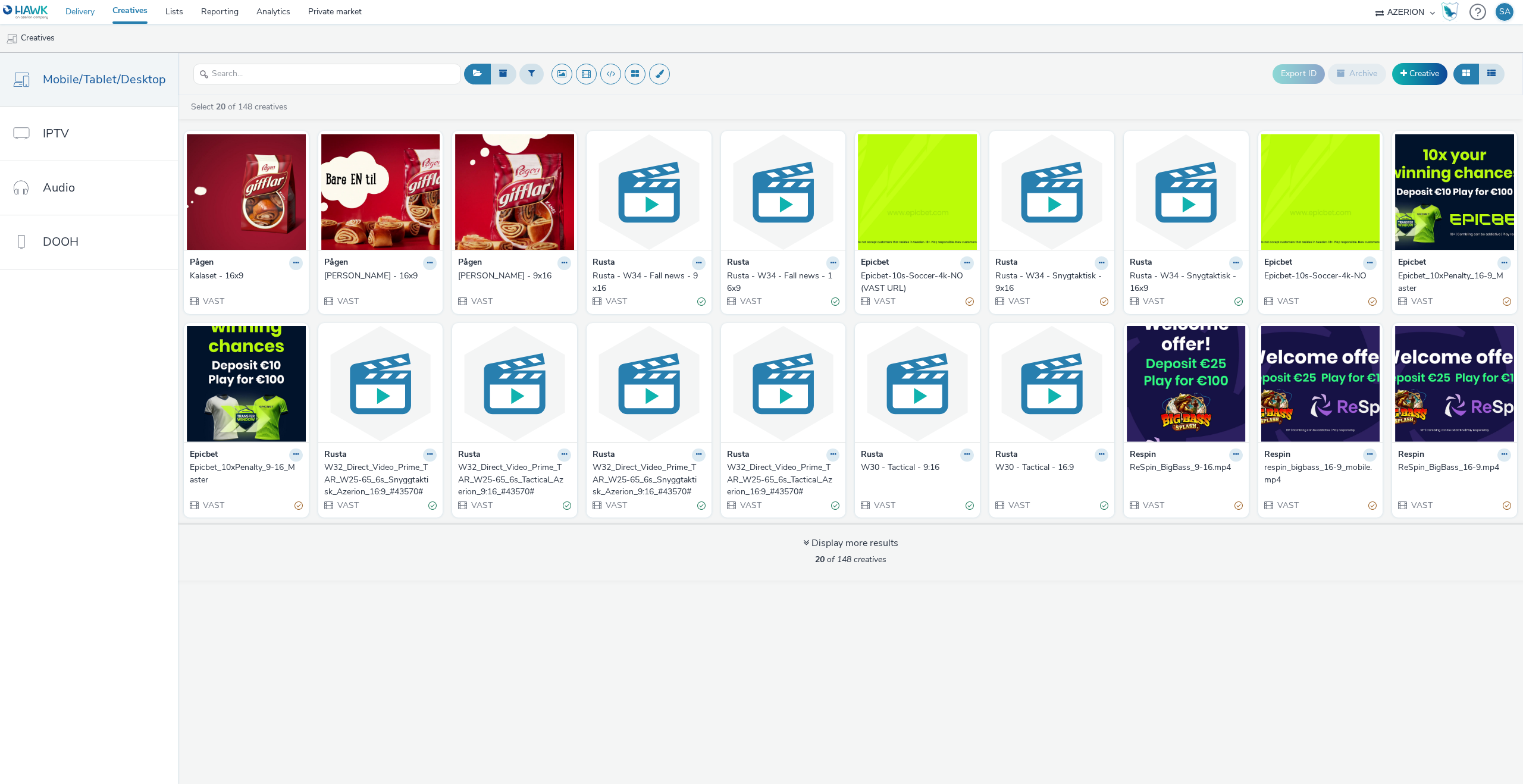
click at [85, 10] on link "Delivery" at bounding box center [80, 12] width 47 height 24
